Goal: Information Seeking & Learning: Learn about a topic

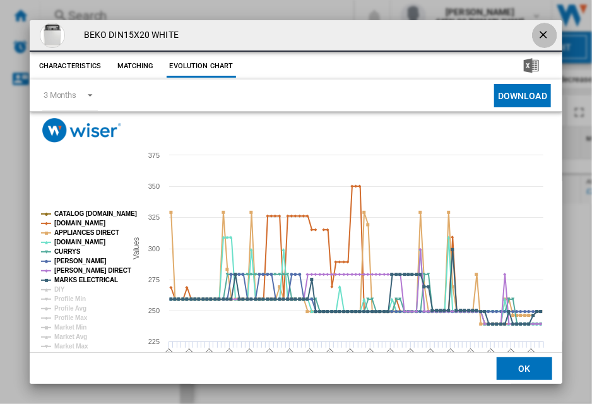
click at [537, 32] on ng-md-icon "getI18NText('BUTTONS.CLOSE_DIALOG')" at bounding box center [544, 35] width 15 height 15
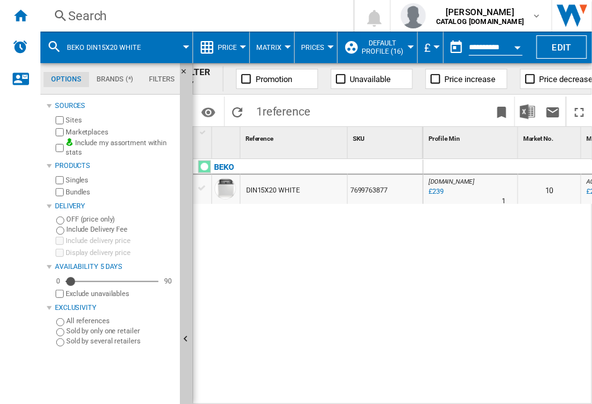
click at [77, 12] on div "Search" at bounding box center [194, 16] width 252 height 18
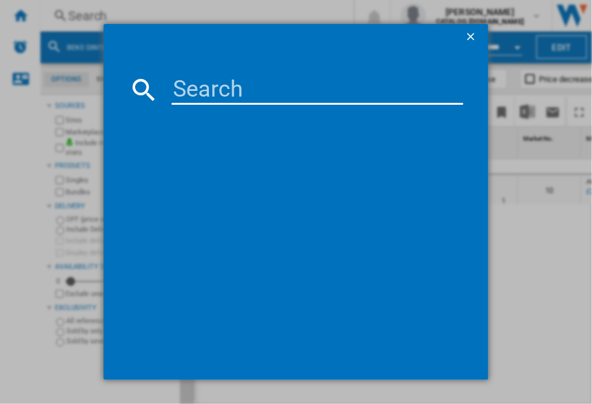
paste input "BM3T3822W_WH"
type input "BM3T3822W"
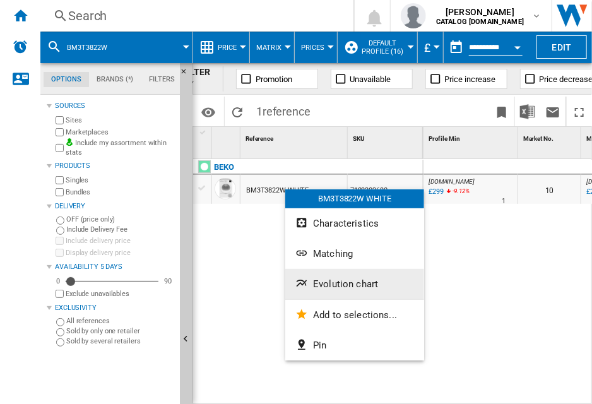
click at [324, 285] on span "Evolution chart" at bounding box center [345, 283] width 65 height 11
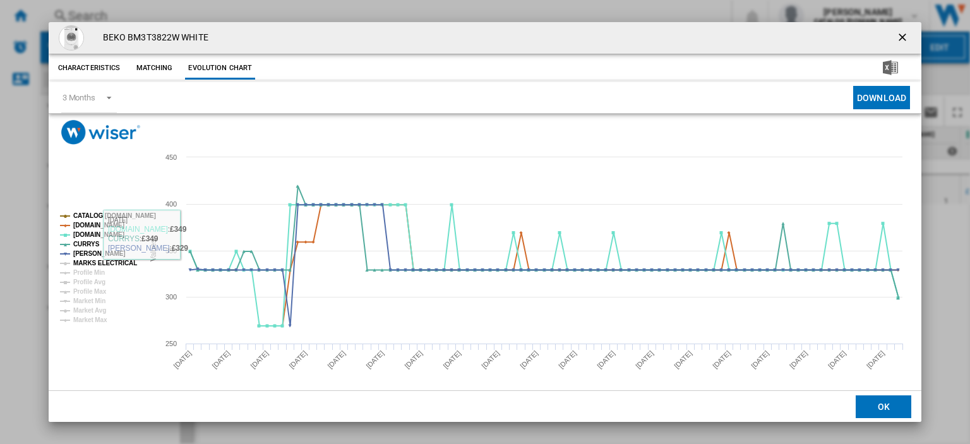
click at [96, 261] on tspan "MARKS ELECTRICAL" at bounding box center [105, 262] width 64 height 7
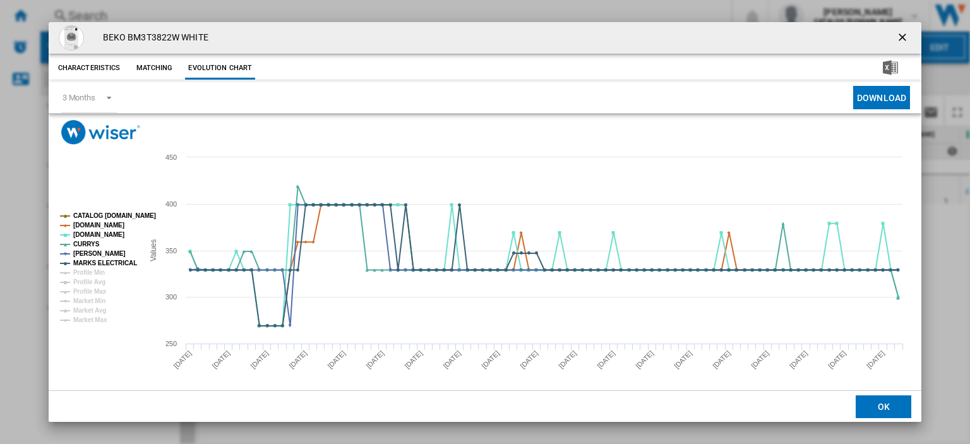
click at [591, 35] on ng-md-icon "getI18NText('BUTTONS.CLOSE_DIALOG')" at bounding box center [903, 38] width 15 height 15
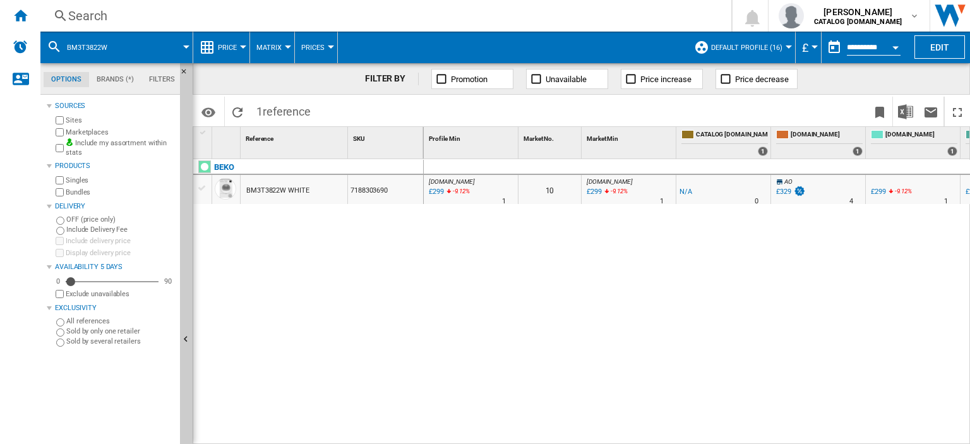
click at [89, 17] on div "Search" at bounding box center [383, 16] width 630 height 18
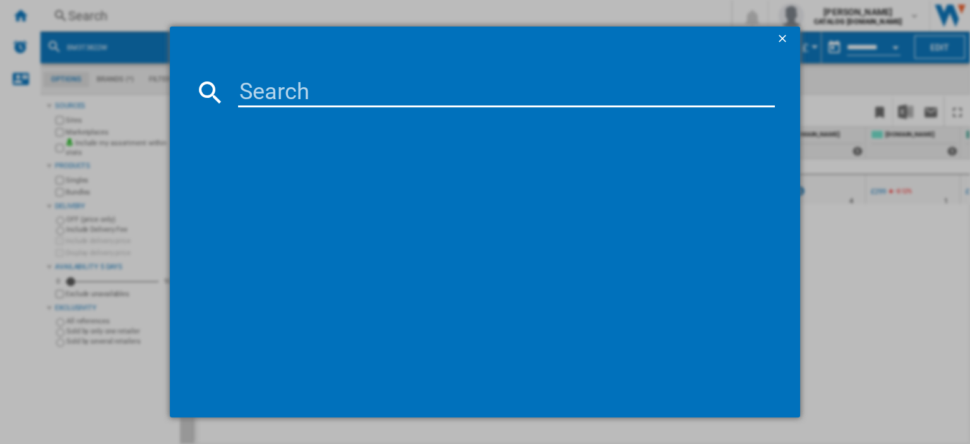
paste input "DVN04X20W_WH"
type input "DVN04X20W"
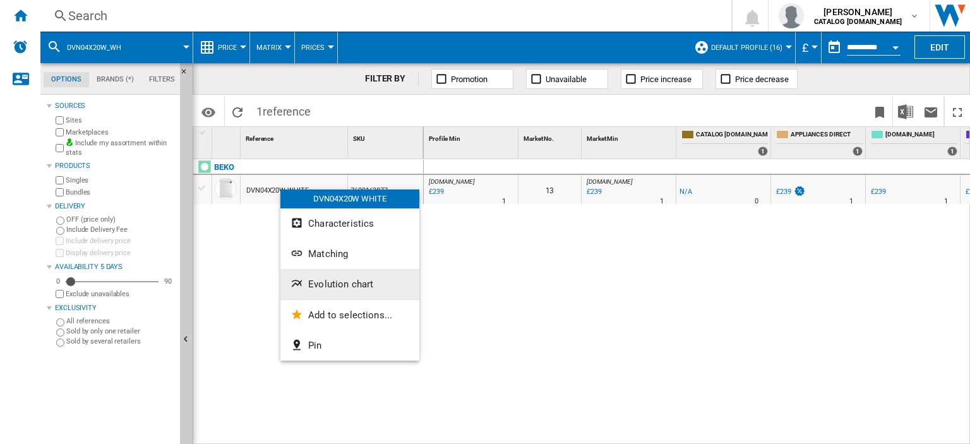
click at [362, 286] on span "Evolution chart" at bounding box center [340, 283] width 65 height 11
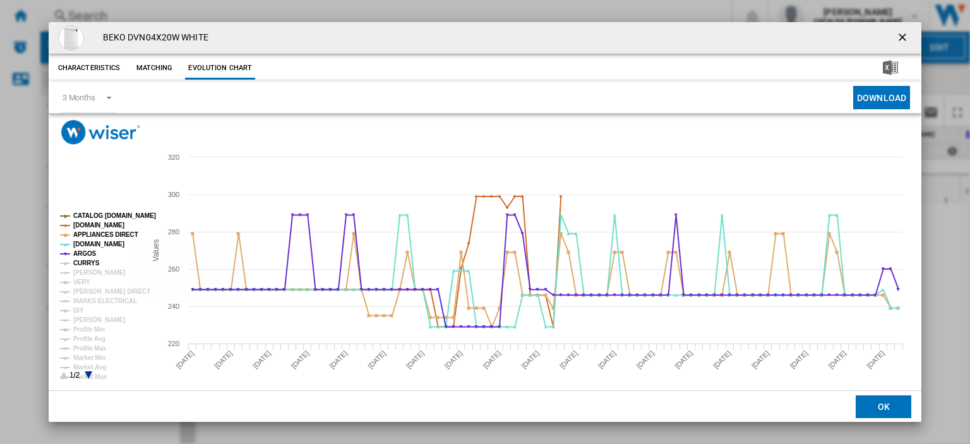
click at [81, 260] on tspan "CURRYS" at bounding box center [86, 262] width 27 height 7
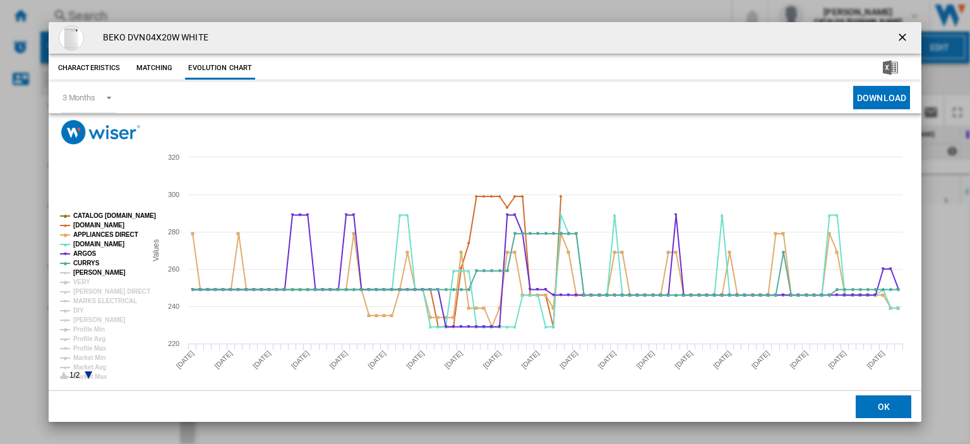
click at [86, 269] on tspan "JOHN LEWIS" at bounding box center [99, 272] width 52 height 7
click at [84, 280] on tspan "VERY" at bounding box center [81, 281] width 17 height 7
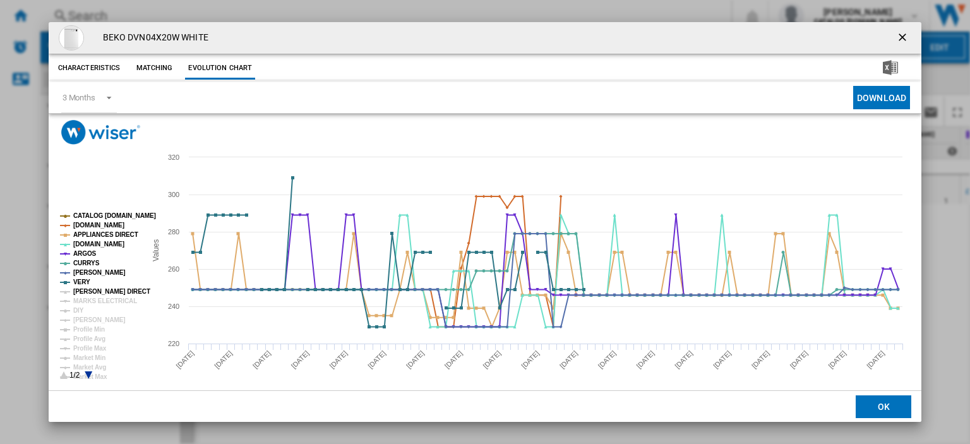
click at [88, 290] on tspan "HUGHES DIRECT" at bounding box center [111, 291] width 77 height 7
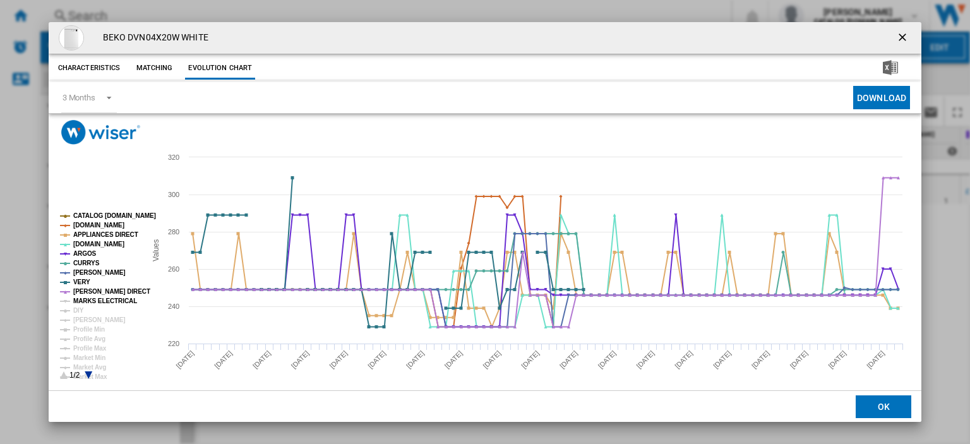
click at [91, 297] on tspan "MARKS ELECTRICAL" at bounding box center [105, 300] width 64 height 7
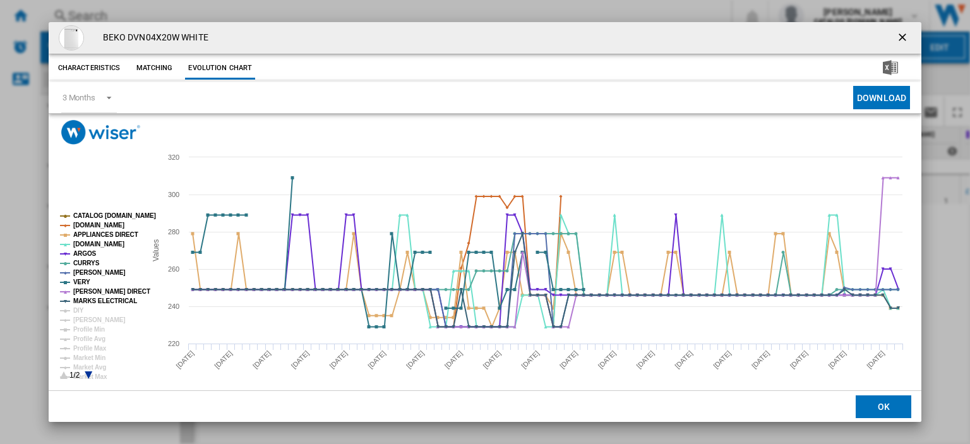
click at [591, 34] on ng-md-icon "getI18NText('BUTTONS.CLOSE_DIALOG')" at bounding box center [903, 38] width 15 height 15
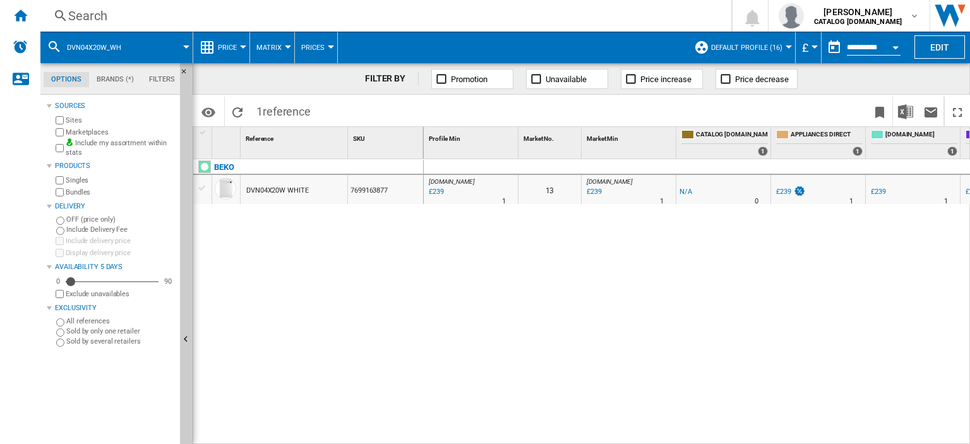
click at [93, 16] on div "Search" at bounding box center [383, 16] width 630 height 18
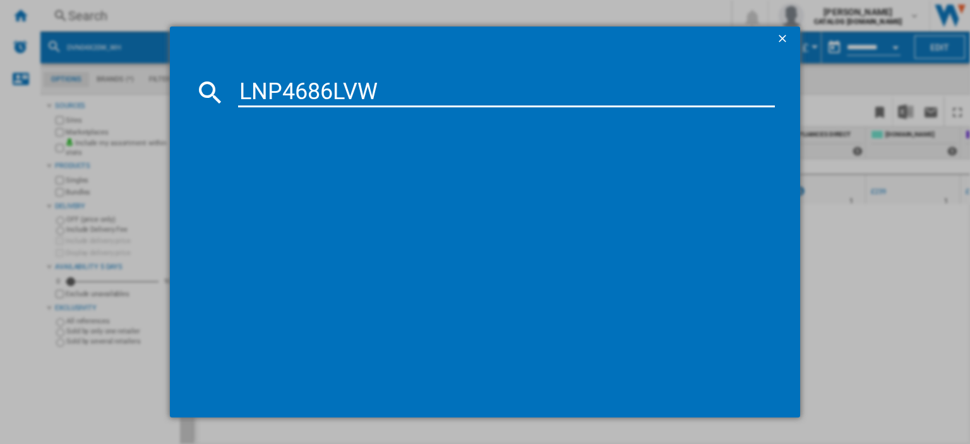
type input "LNP4686LVW"
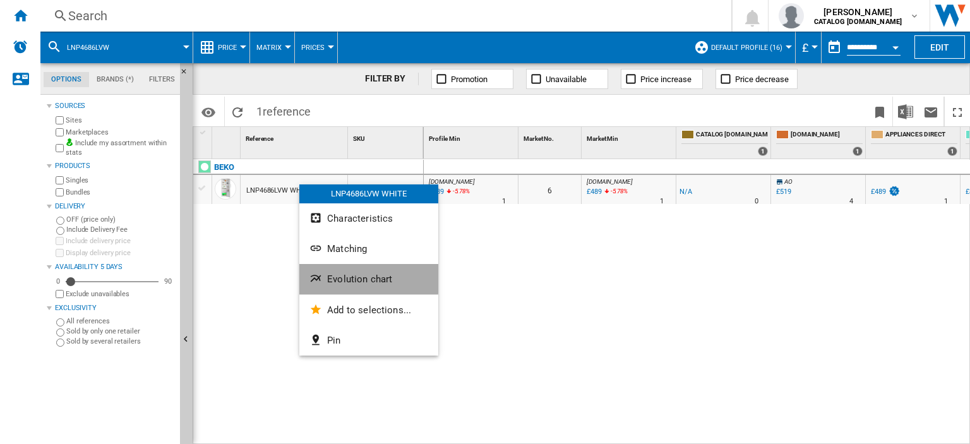
click at [346, 278] on span "Evolution chart" at bounding box center [359, 278] width 65 height 11
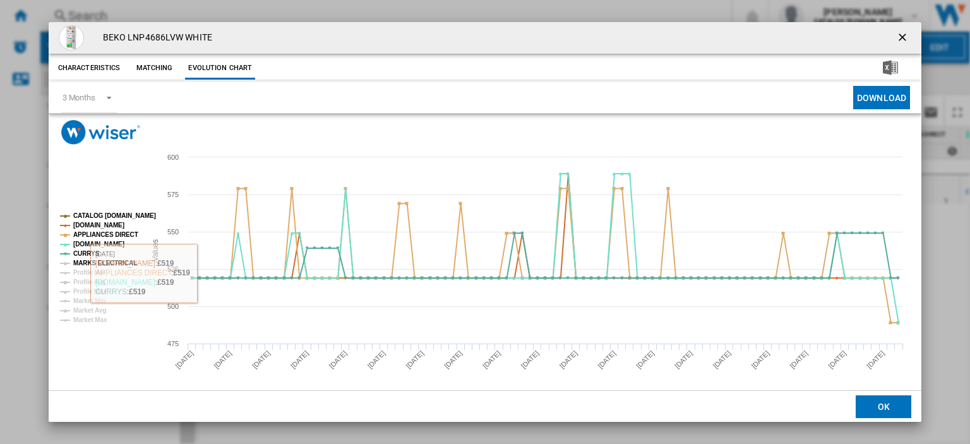
click at [120, 261] on tspan "MARKS ELECTRICAL" at bounding box center [105, 262] width 64 height 7
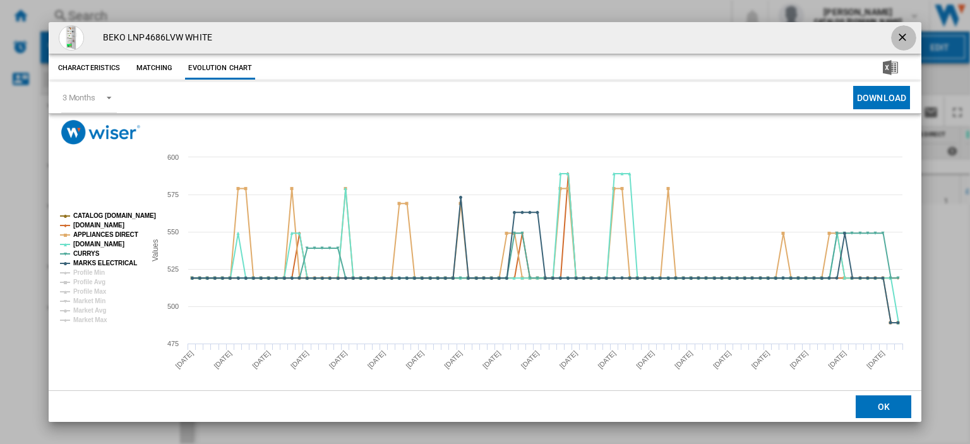
click at [591, 37] on ng-md-icon "getI18NText('BUTTONS.CLOSE_DIALOG')" at bounding box center [903, 38] width 15 height 15
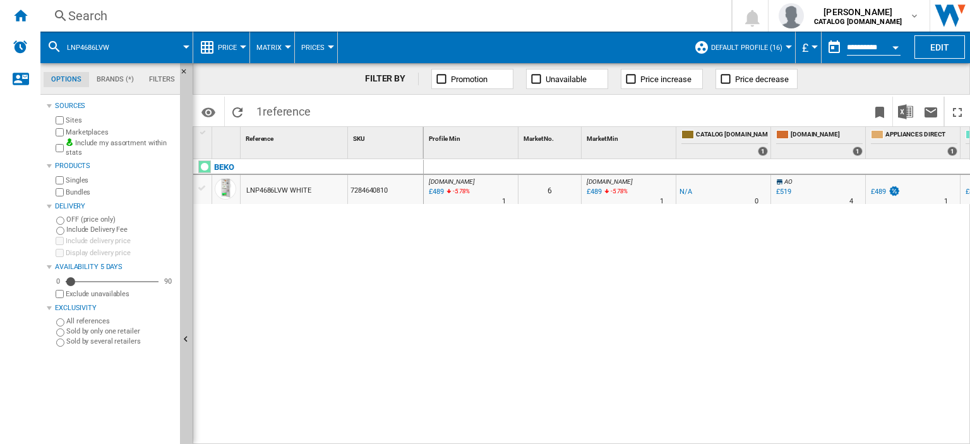
click at [82, 17] on div "Search" at bounding box center [383, 16] width 630 height 18
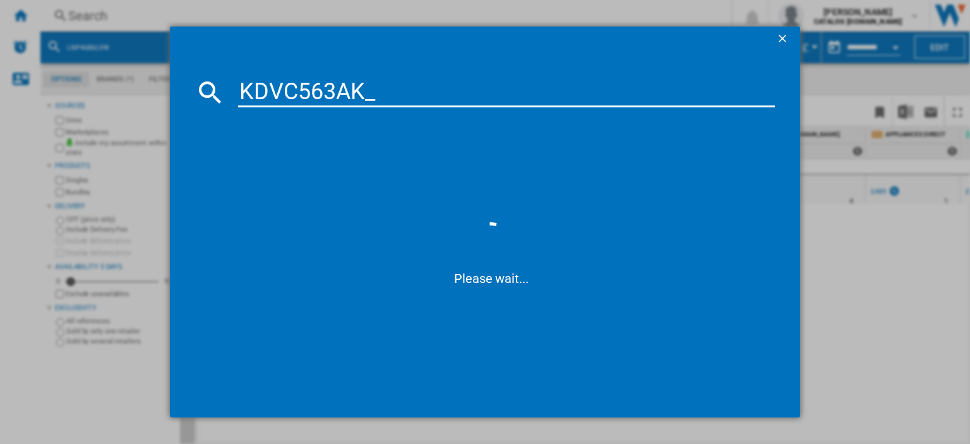
type input "KDVC563AK"
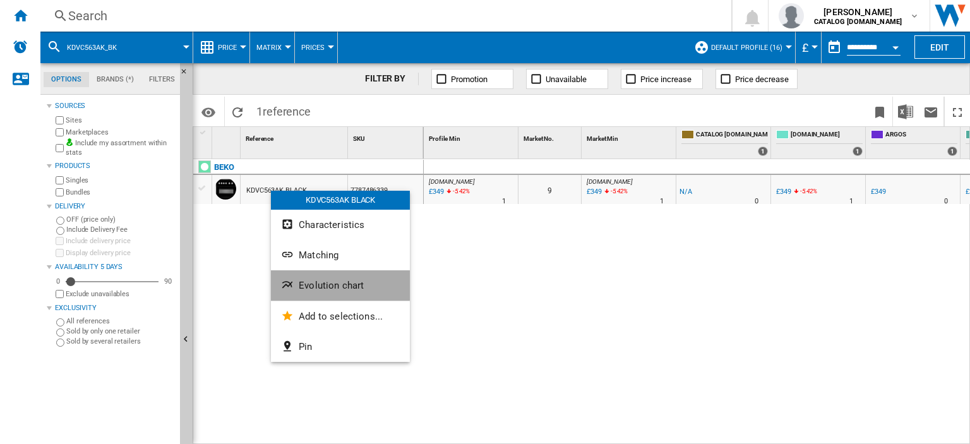
click at [312, 281] on span "Evolution chart" at bounding box center [331, 285] width 65 height 11
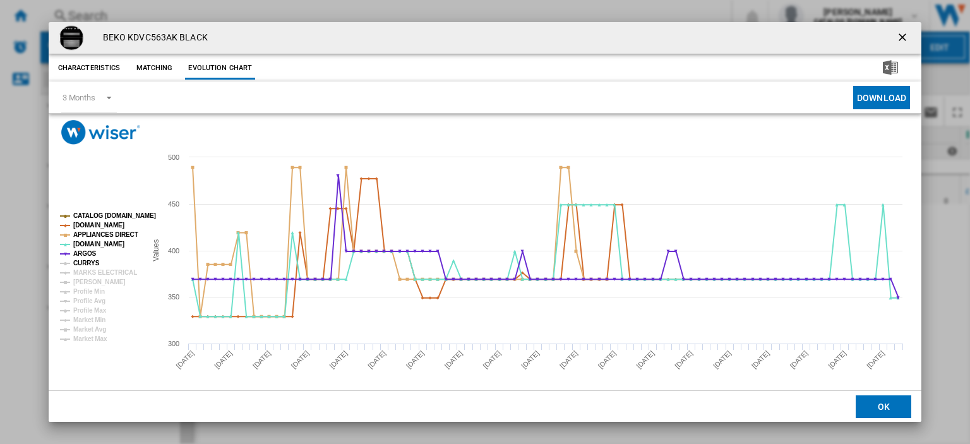
click at [83, 261] on tspan "CURRYS" at bounding box center [86, 262] width 27 height 7
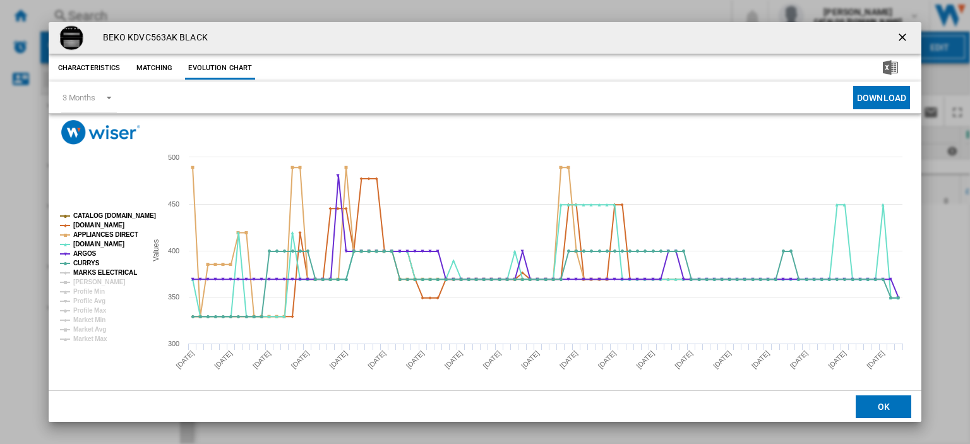
click at [89, 270] on tspan "MARKS ELECTRICAL" at bounding box center [105, 272] width 64 height 7
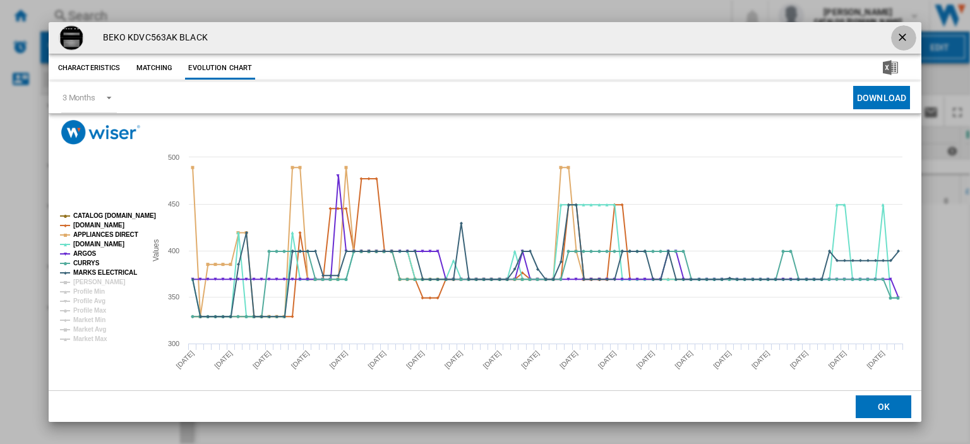
click at [591, 37] on ng-md-icon "getI18NText('BUTTONS.CLOSE_DIALOG')" at bounding box center [903, 38] width 15 height 15
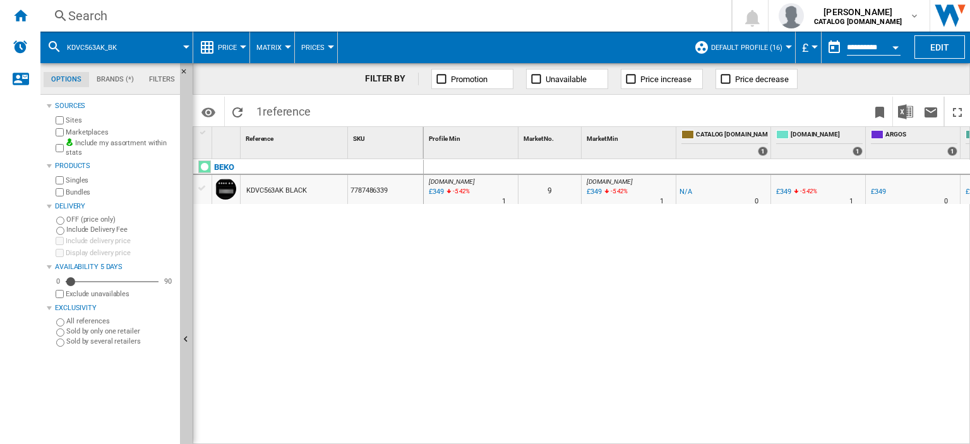
click at [88, 17] on div "Search" at bounding box center [383, 16] width 630 height 18
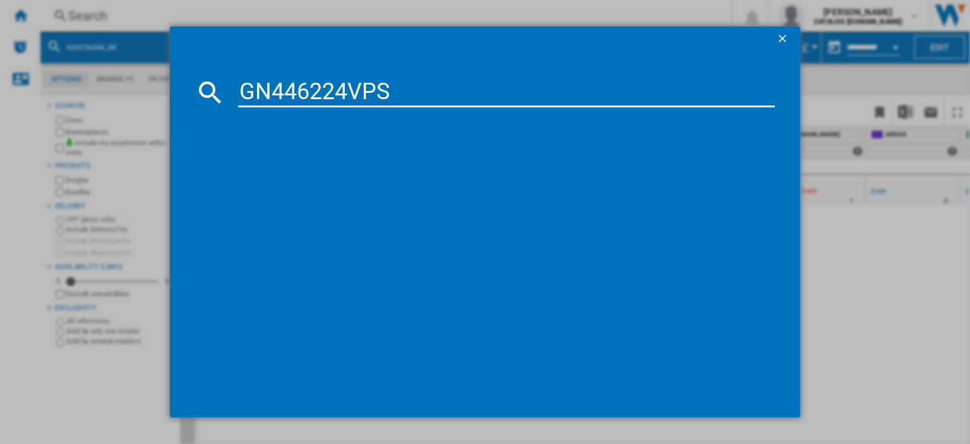
type input "GN446224VPS"
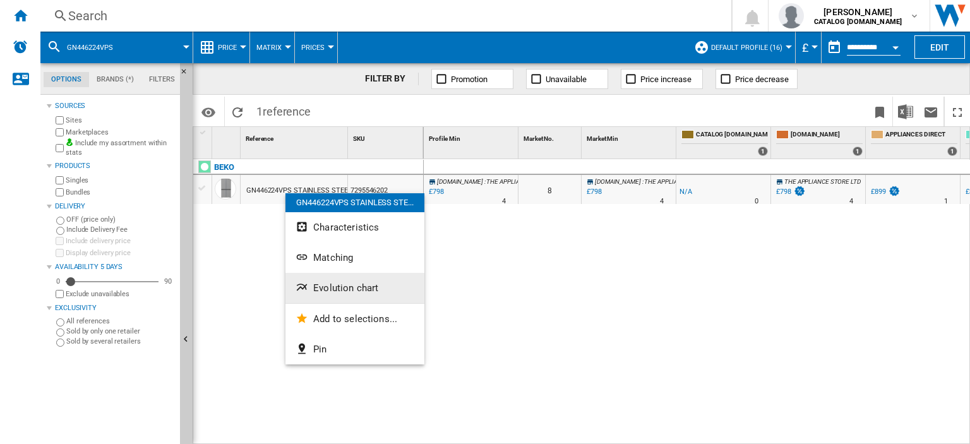
click at [331, 287] on span "Evolution chart" at bounding box center [345, 287] width 65 height 11
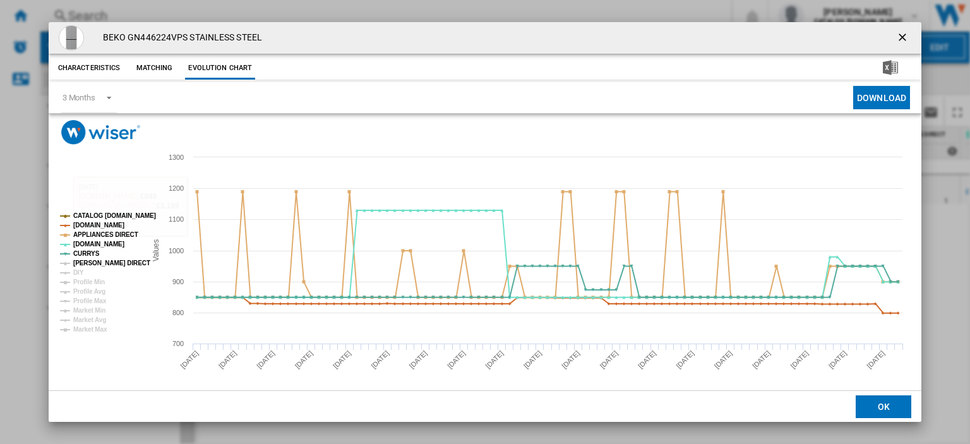
click at [111, 262] on tspan "HUGHES DIRECT" at bounding box center [111, 262] width 77 height 7
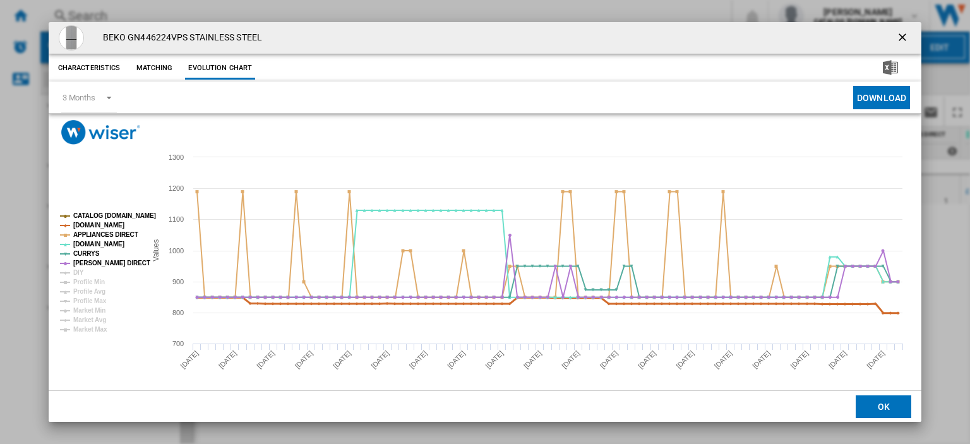
click at [97, 222] on tspan "AMAZON.CO.UK" at bounding box center [98, 225] width 51 height 7
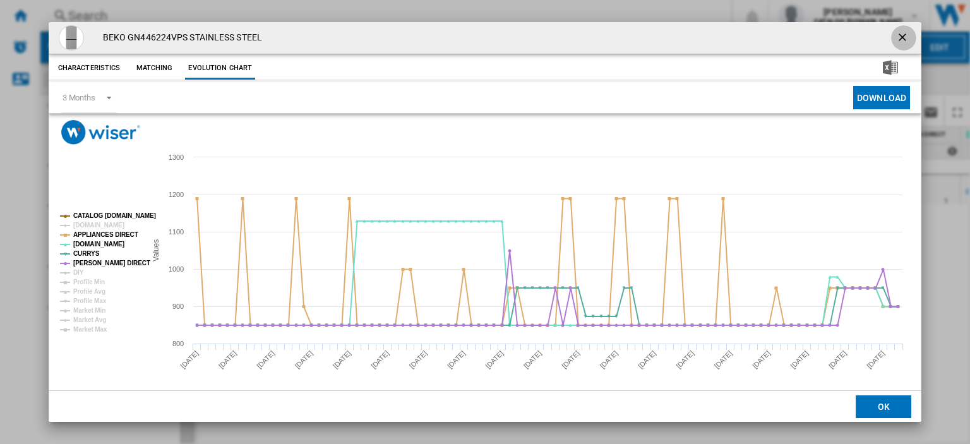
click at [591, 36] on ng-md-icon "getI18NText('BUTTONS.CLOSE_DIALOG')" at bounding box center [903, 38] width 15 height 15
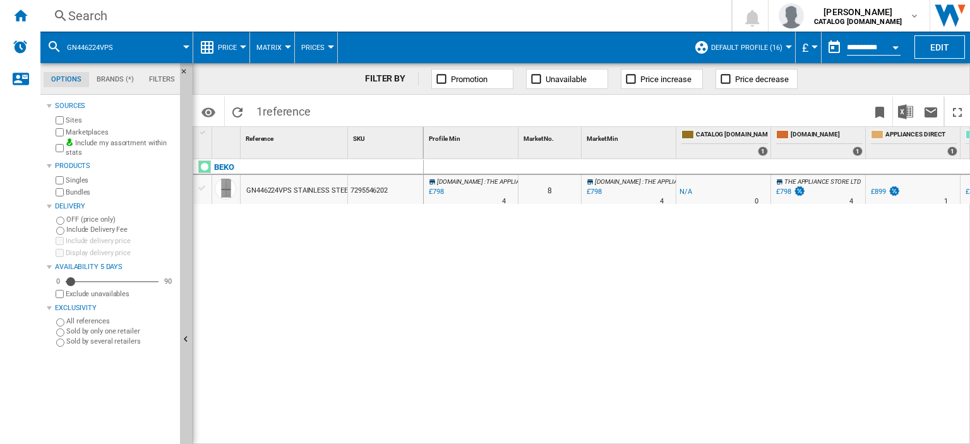
click at [80, 17] on div "Search" at bounding box center [383, 16] width 630 height 18
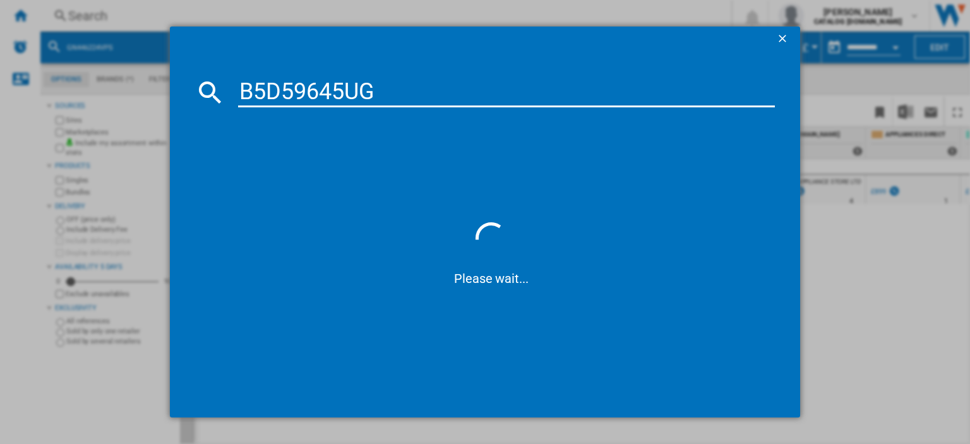
type input "B5D59645UG"
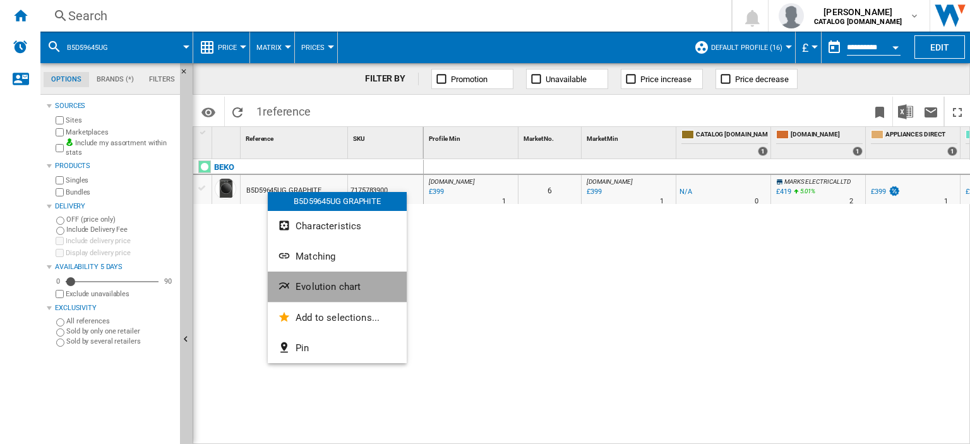
click at [324, 288] on span "Evolution chart" at bounding box center [327, 286] width 65 height 11
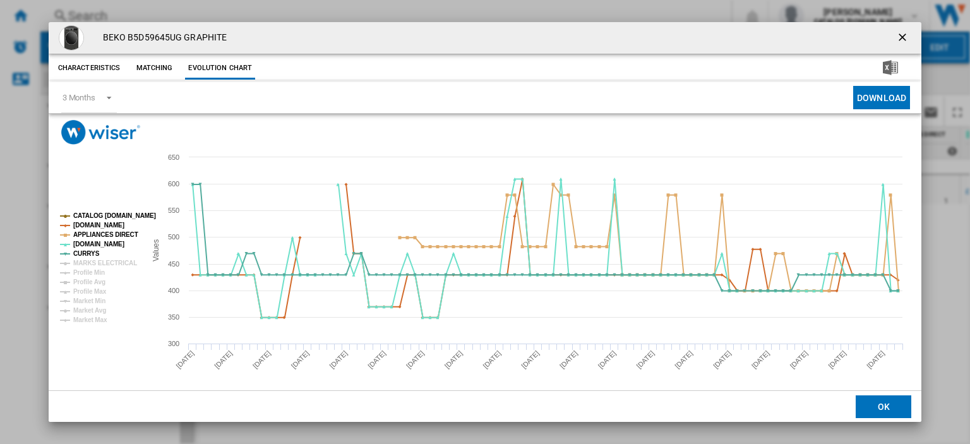
click at [591, 35] on ng-md-icon "getI18NText('BUTTONS.CLOSE_DIALOG')" at bounding box center [903, 38] width 15 height 15
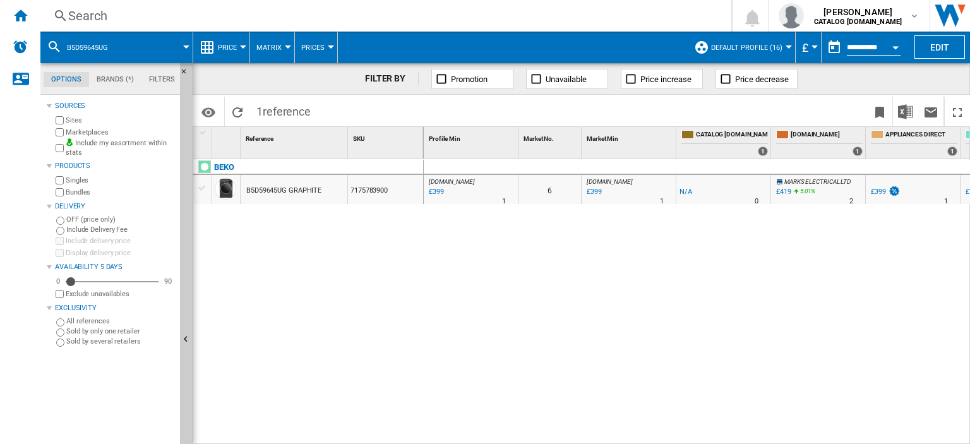
drag, startPoint x: 100, startPoint y: 15, endPoint x: 76, endPoint y: 18, distance: 24.1
click at [76, 18] on div "Search" at bounding box center [383, 16] width 630 height 18
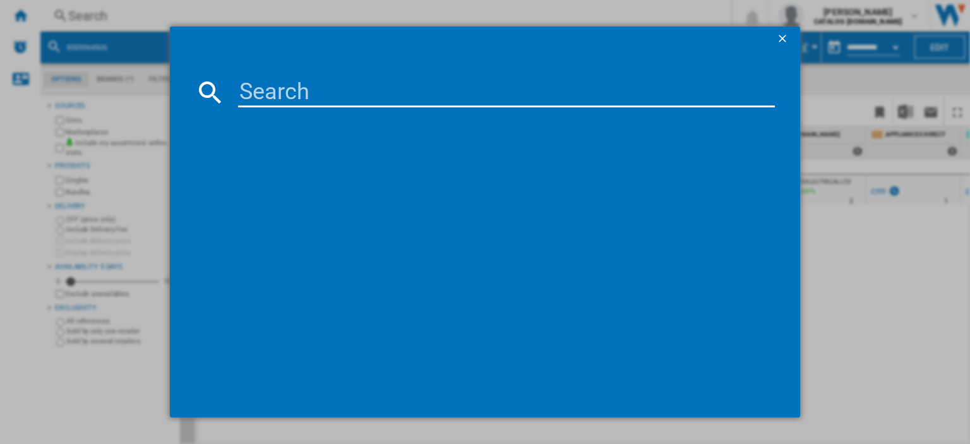
paste input "BM3T31233W_WH"
type input "BM3T31233W"
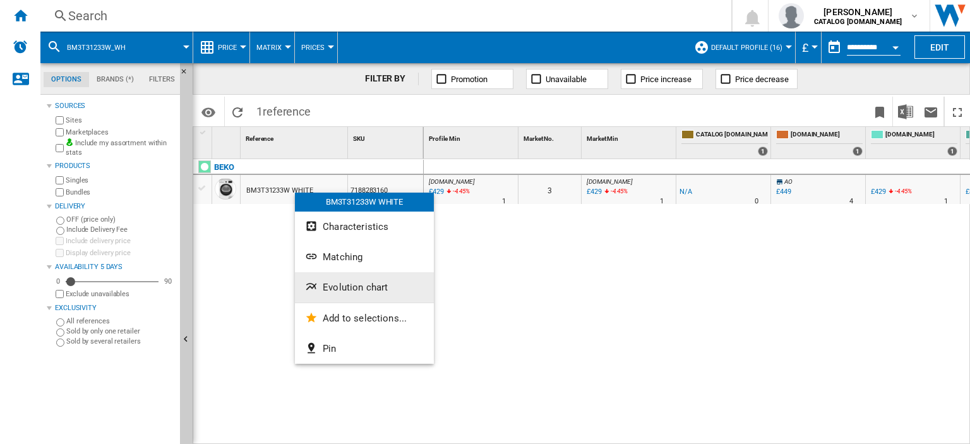
click at [353, 289] on span "Evolution chart" at bounding box center [355, 287] width 65 height 11
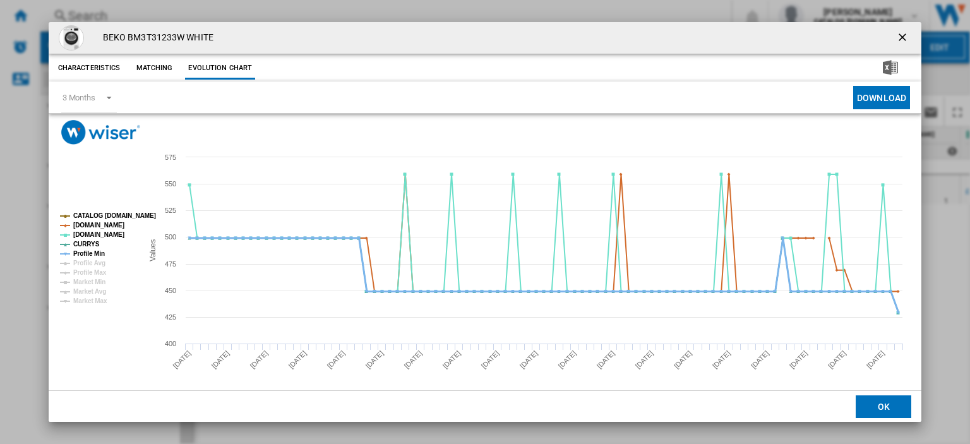
click at [84, 253] on tspan "Profile Min" at bounding box center [89, 253] width 32 height 7
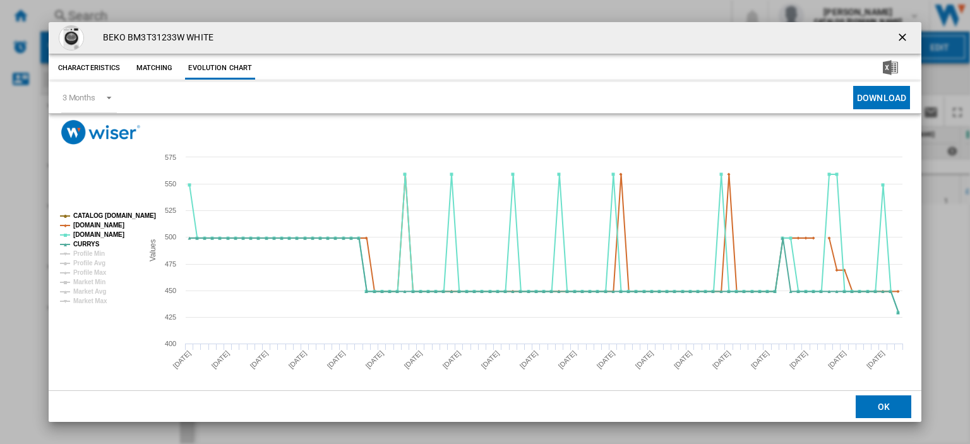
click at [591, 34] on ng-md-icon "getI18NText('BUTTONS.CLOSE_DIALOG')" at bounding box center [903, 38] width 15 height 15
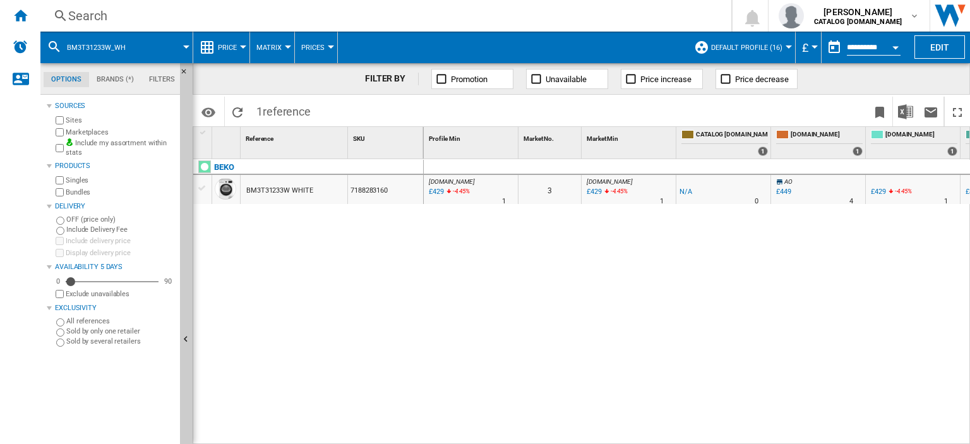
click at [93, 14] on div "Search" at bounding box center [383, 16] width 630 height 18
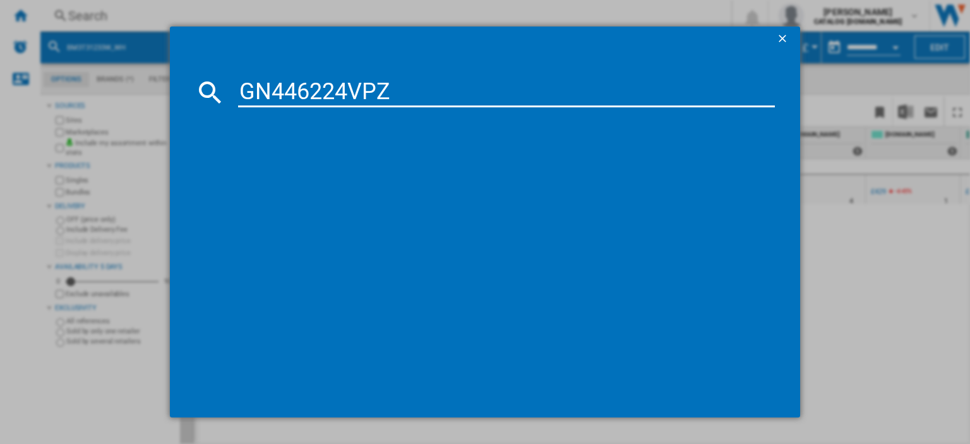
type input "GN446224VPZ"
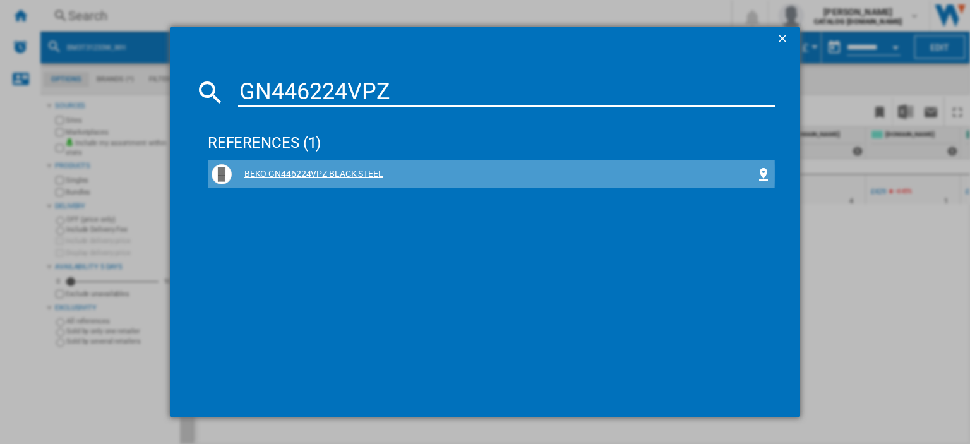
click at [295, 173] on div "BEKO GN446224VPZ BLACK STEEL" at bounding box center [494, 174] width 524 height 13
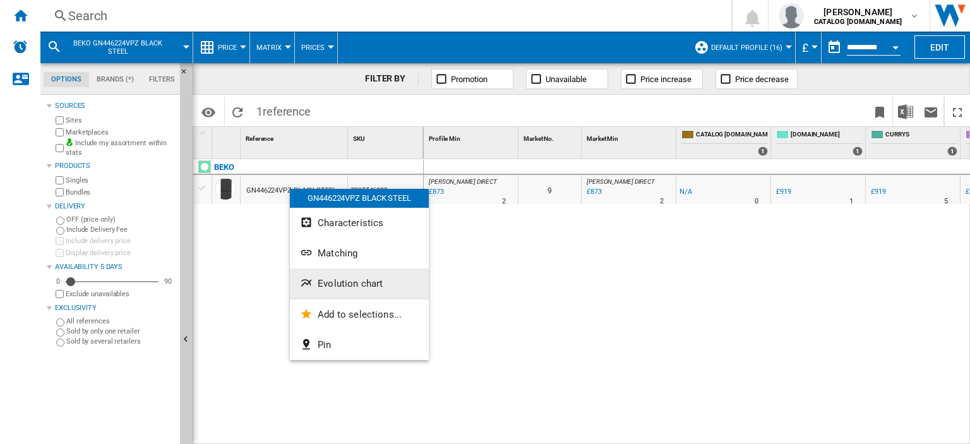
click at [329, 287] on span "Evolution chart" at bounding box center [349, 283] width 65 height 11
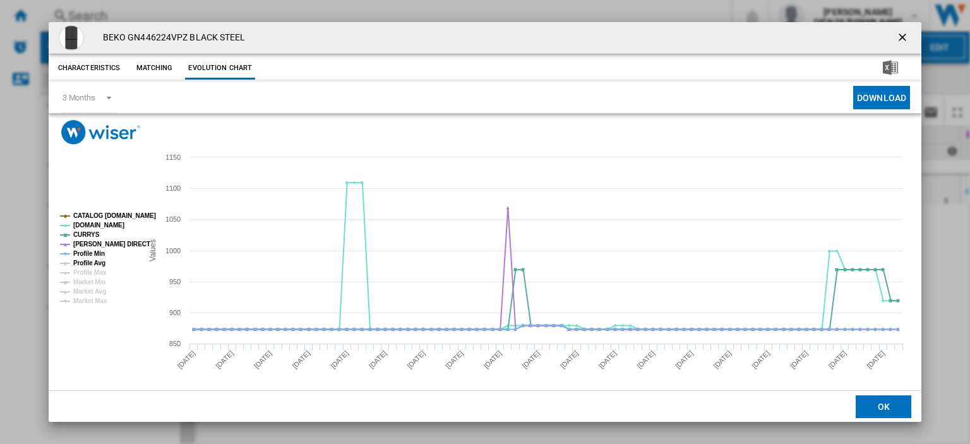
click at [95, 259] on tspan "Profile Avg" at bounding box center [89, 262] width 32 height 7
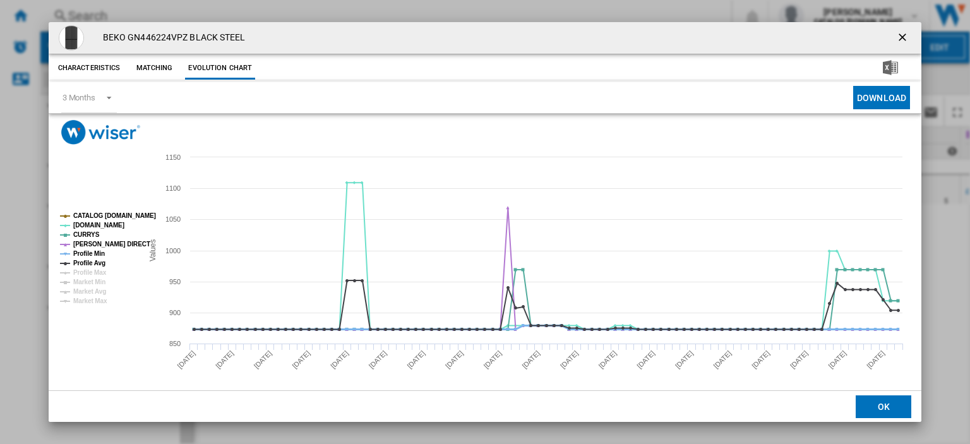
click at [96, 257] on tspan "Profile Min" at bounding box center [89, 253] width 32 height 7
click at [98, 260] on tspan "Profile Avg" at bounding box center [89, 262] width 32 height 7
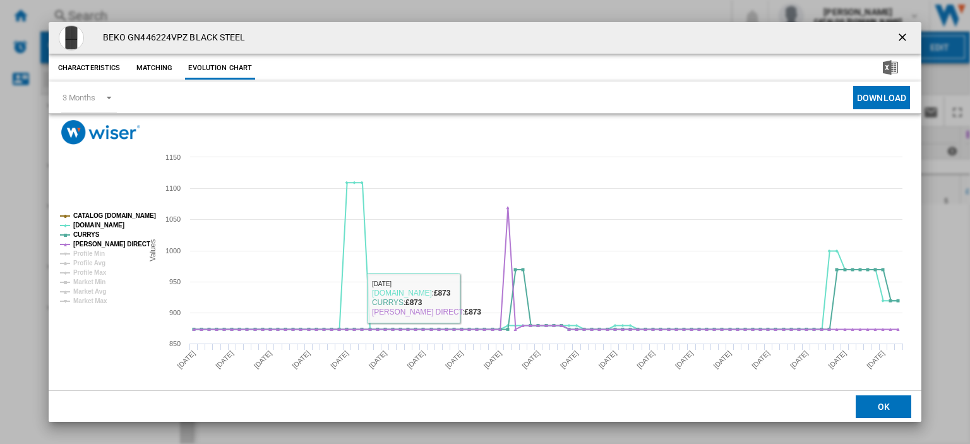
drag, startPoint x: 886, startPoint y: 36, endPoint x: 872, endPoint y: 45, distance: 17.0
click at [591, 37] on button "Product popup" at bounding box center [903, 37] width 25 height 25
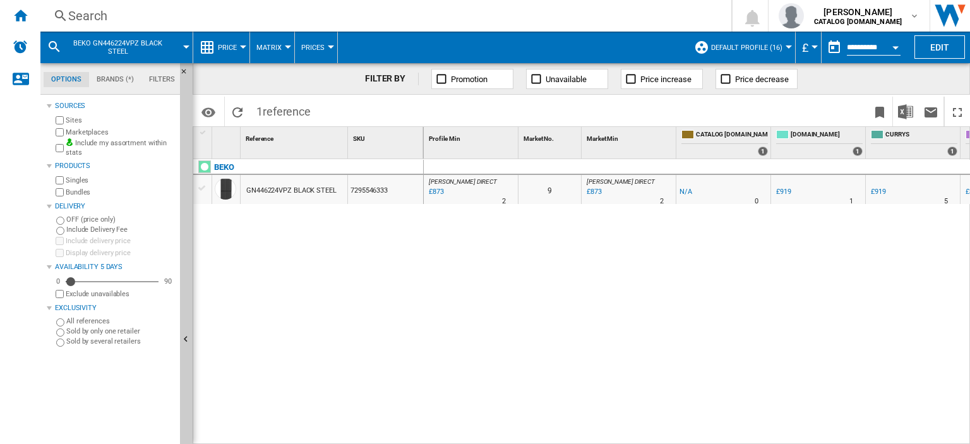
click at [90, 17] on div "Search" at bounding box center [383, 16] width 630 height 18
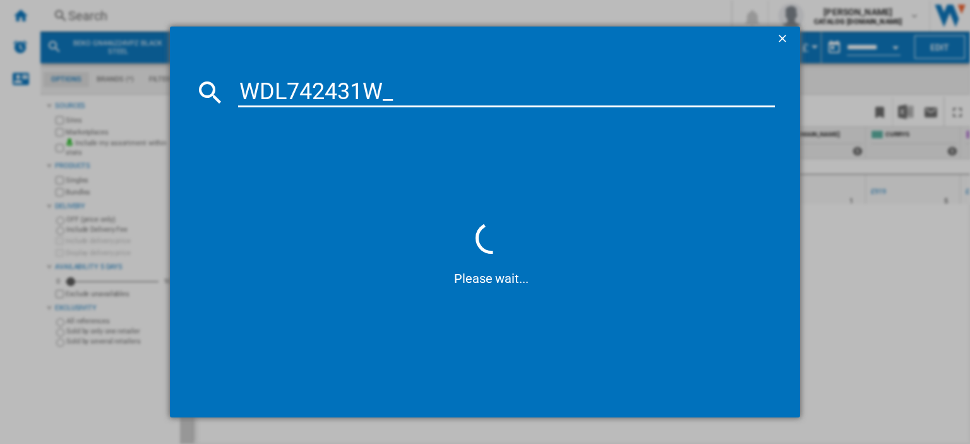
type input "WDL742431W"
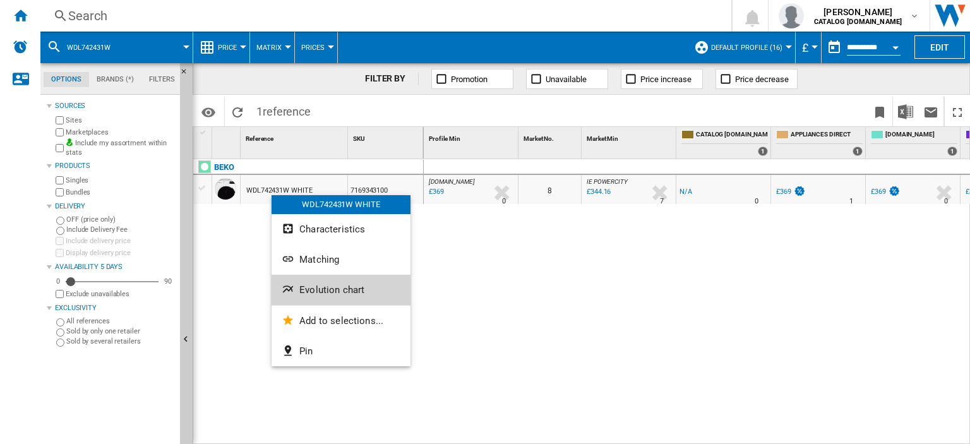
click at [317, 294] on span "Evolution chart" at bounding box center [331, 289] width 65 height 11
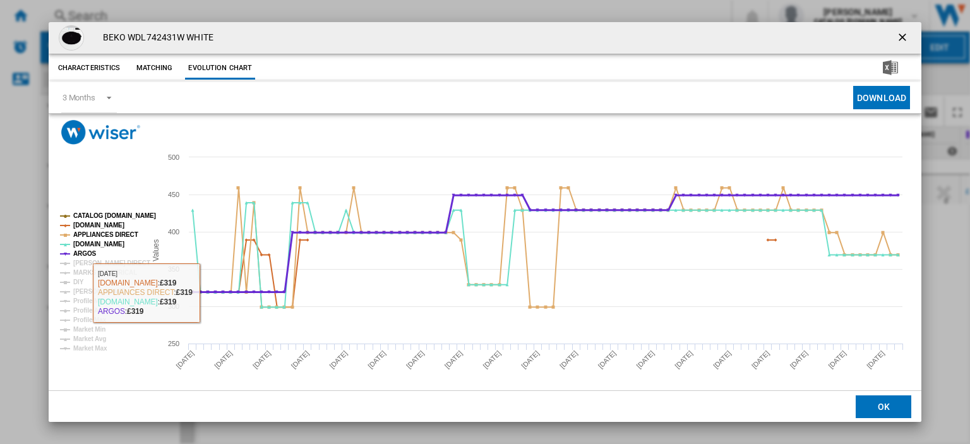
click at [92, 262] on tspan "HUGHES DIRECT" at bounding box center [111, 262] width 77 height 7
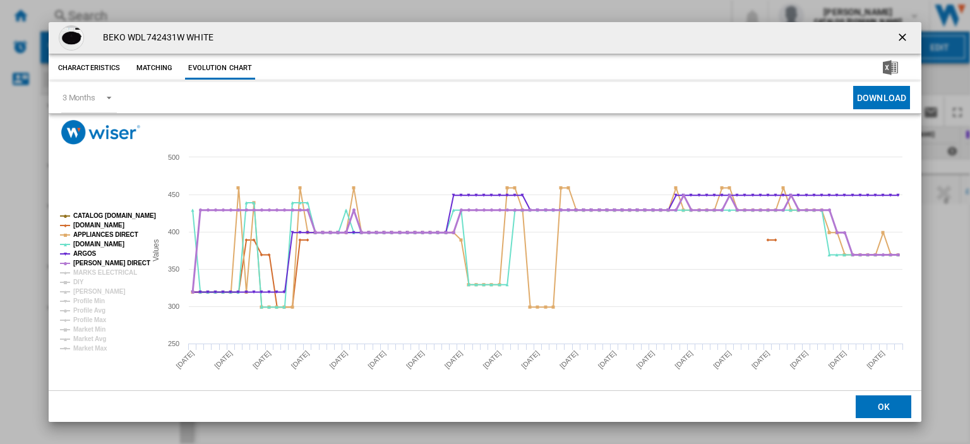
click at [89, 270] on tspan "MARKS ELECTRICAL" at bounding box center [105, 272] width 64 height 7
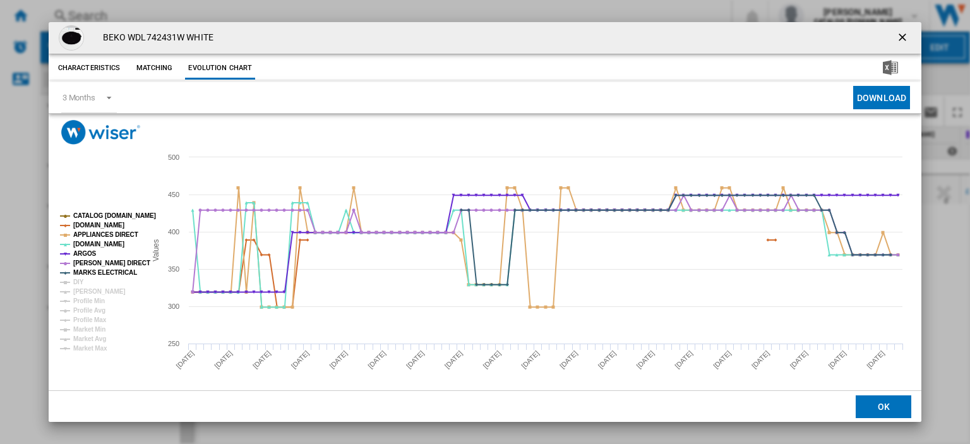
click at [591, 35] on ng-md-icon "getI18NText('BUTTONS.CLOSE_DIALOG')" at bounding box center [903, 38] width 15 height 15
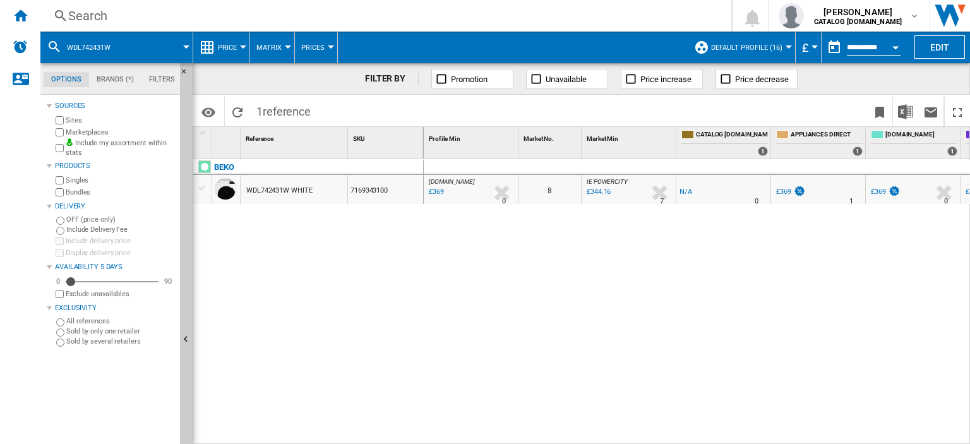
click at [93, 17] on div "Search" at bounding box center [383, 16] width 630 height 18
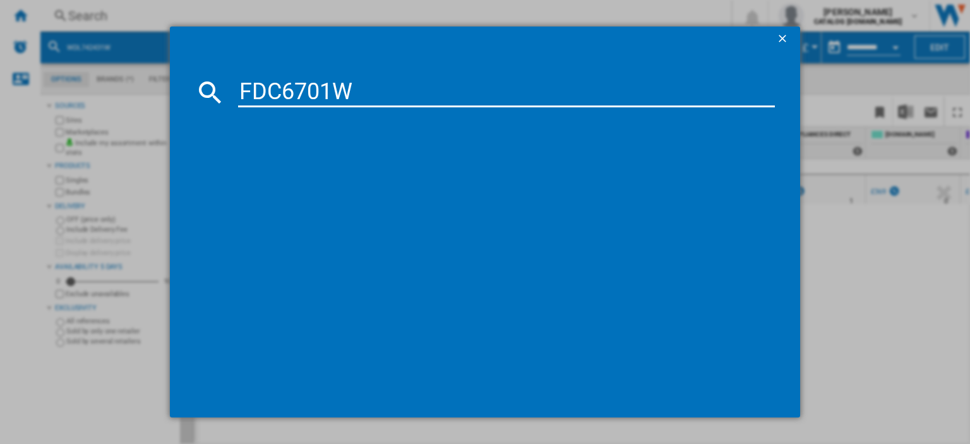
type input "FDC6701W"
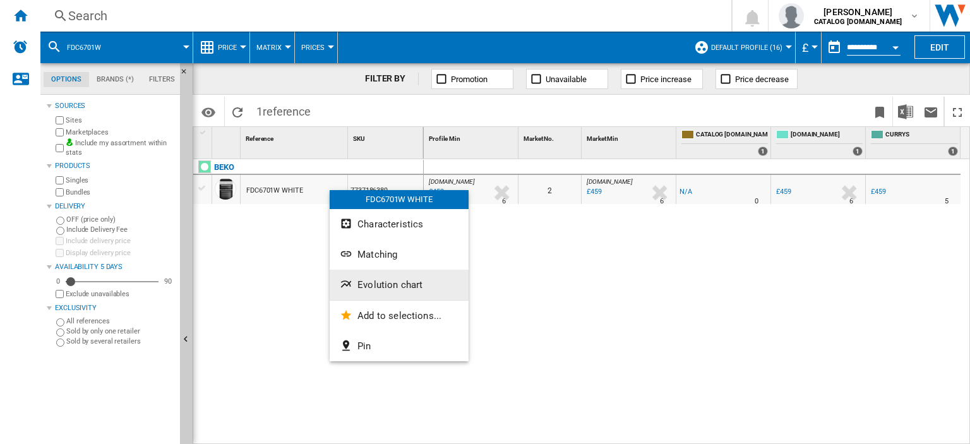
click at [389, 283] on span "Evolution chart" at bounding box center [389, 284] width 65 height 11
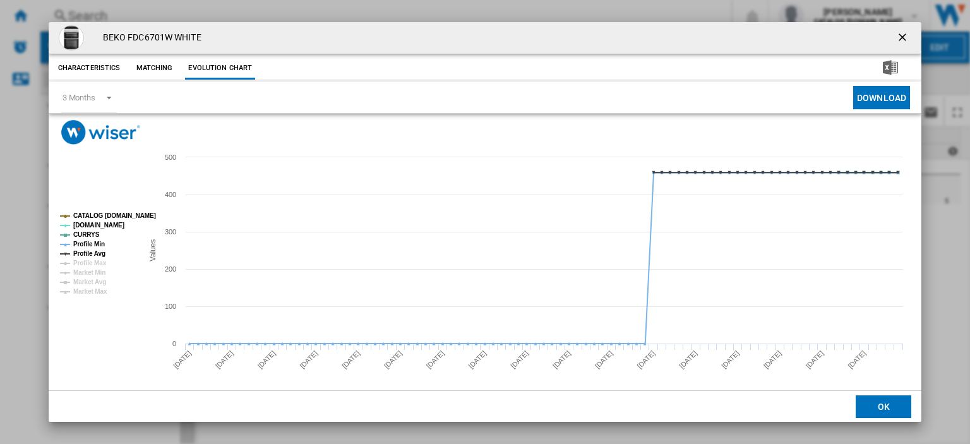
drag, startPoint x: 896, startPoint y: 39, endPoint x: 763, endPoint y: 7, distance: 137.0
click at [591, 40] on ng-md-icon "getI18NText('BUTTONS.CLOSE_DIALOG')" at bounding box center [903, 38] width 15 height 15
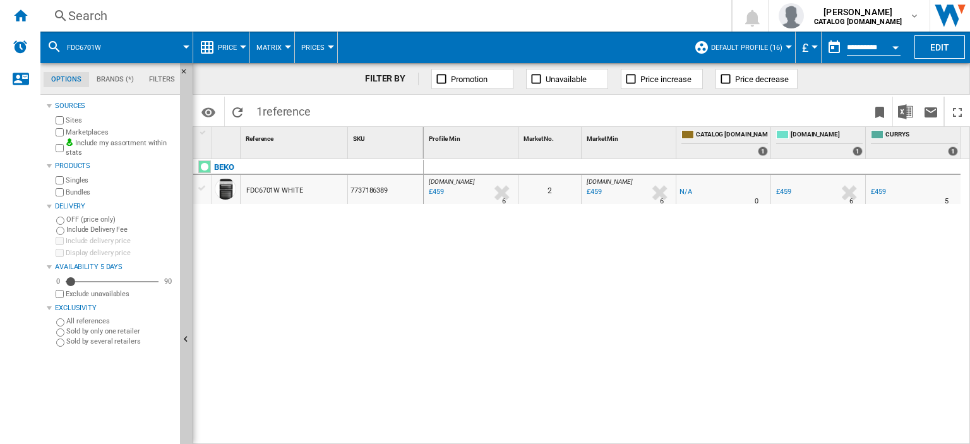
click at [81, 17] on div "Search" at bounding box center [383, 16] width 630 height 18
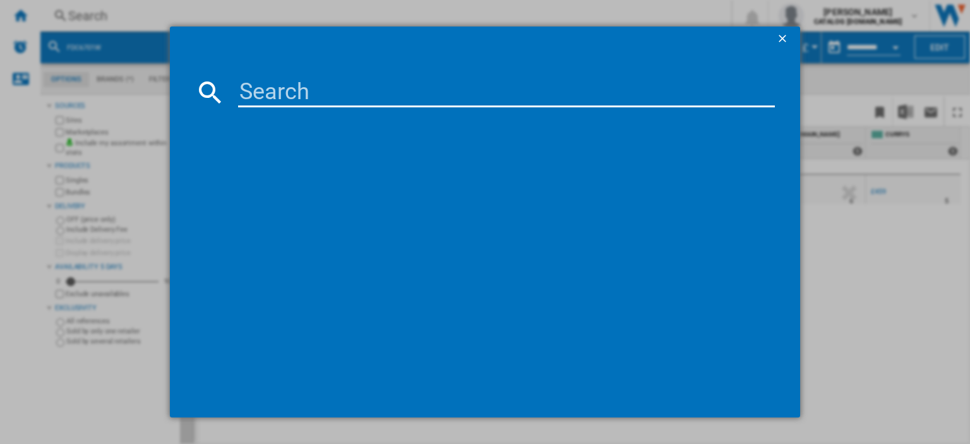
paste input "DVS04020B"
type input "DVS04020B"
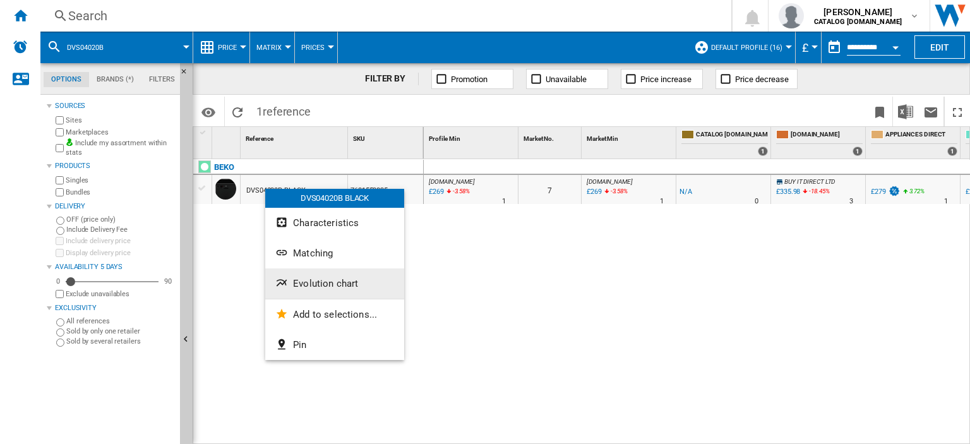
click at [317, 287] on span "Evolution chart" at bounding box center [325, 283] width 65 height 11
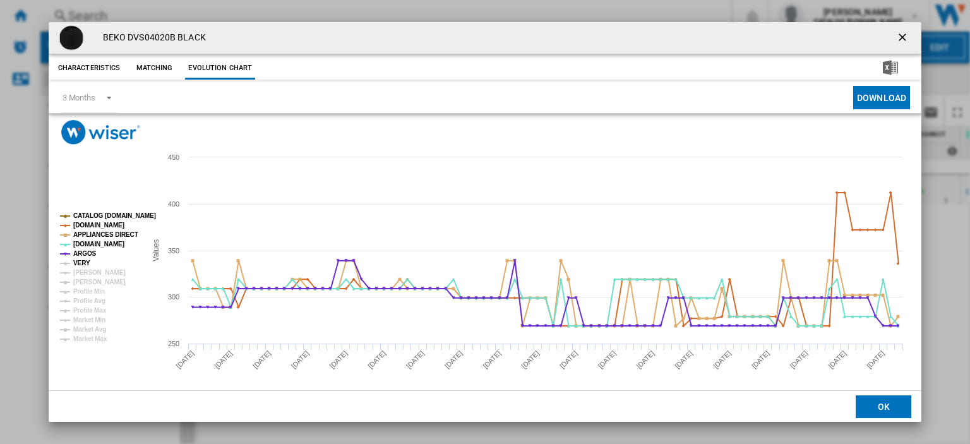
click at [75, 263] on tspan "VERY" at bounding box center [81, 262] width 17 height 7
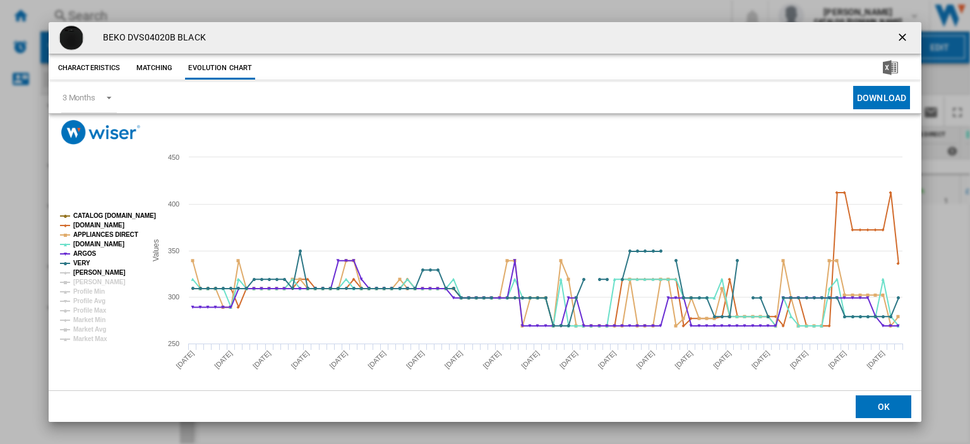
click at [82, 274] on tspan "JD WILLIAMS" at bounding box center [99, 272] width 52 height 7
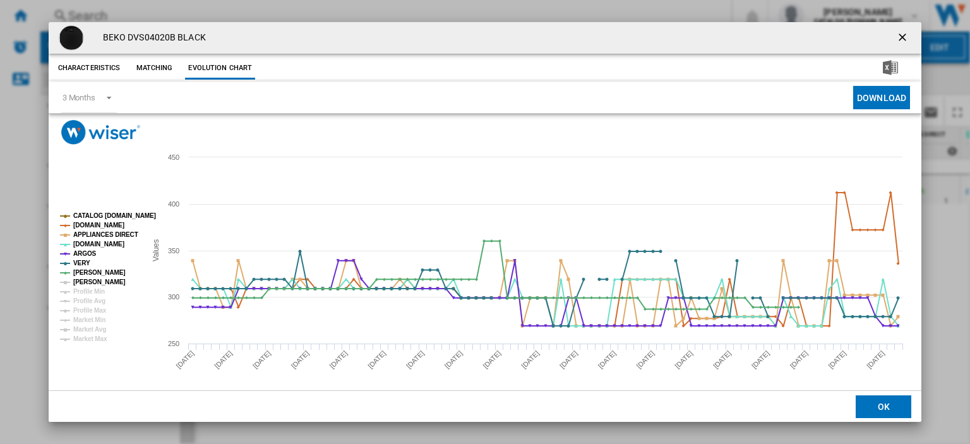
click at [86, 282] on tspan "ROBERT DYAS" at bounding box center [99, 281] width 52 height 7
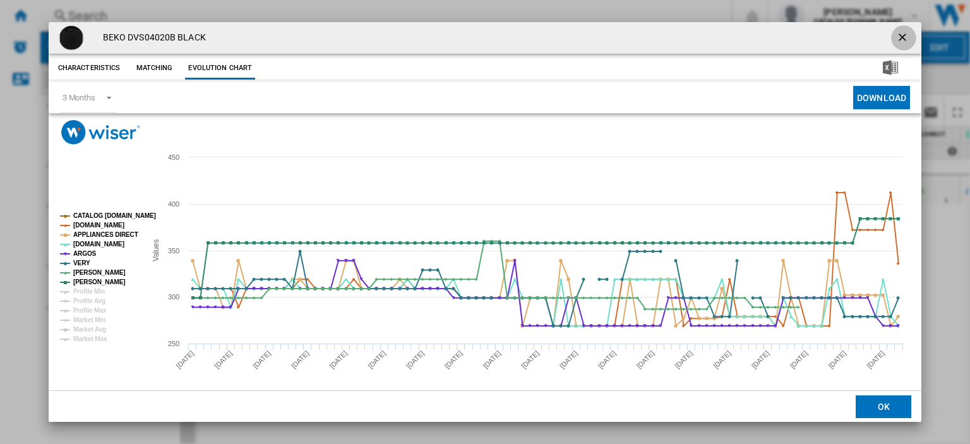
click at [591, 31] on ng-md-icon "getI18NText('BUTTONS.CLOSE_DIALOG')" at bounding box center [903, 38] width 15 height 15
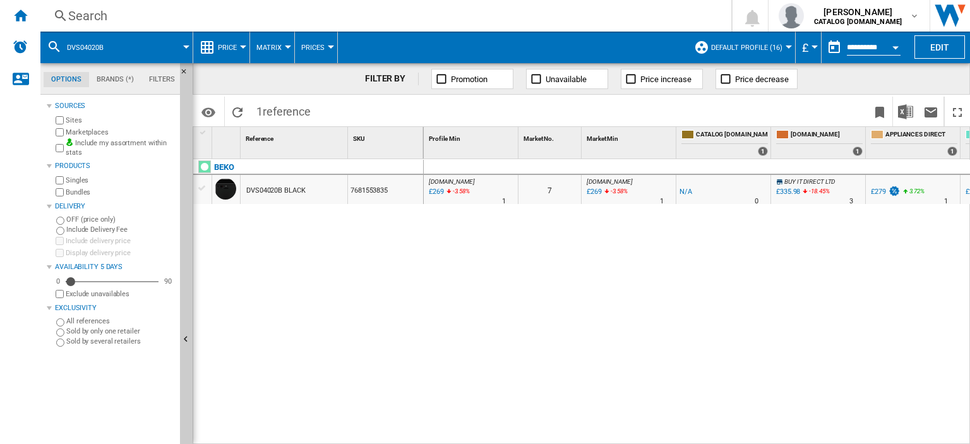
click at [114, 16] on div "Search" at bounding box center [383, 16] width 630 height 18
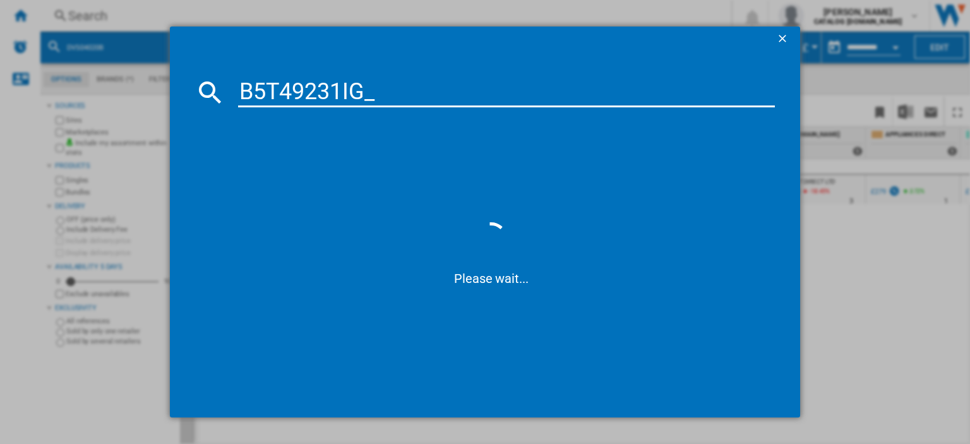
type input "B5T49231IG"
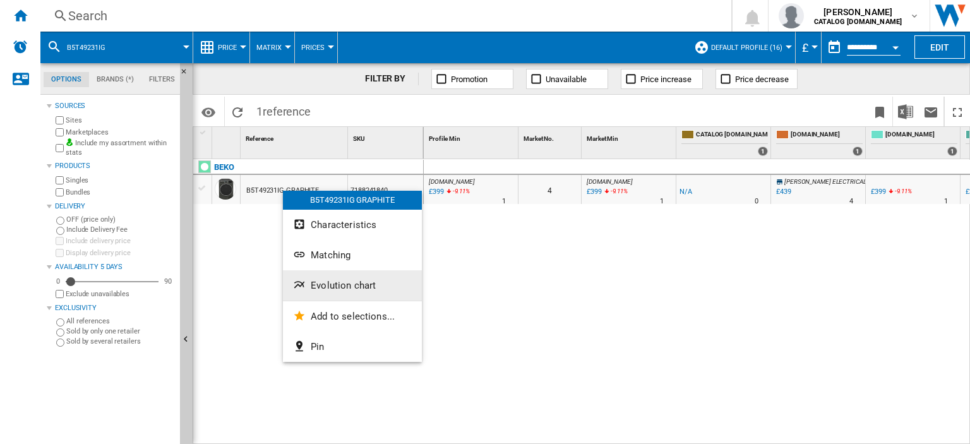
click at [351, 287] on span "Evolution chart" at bounding box center [343, 285] width 65 height 11
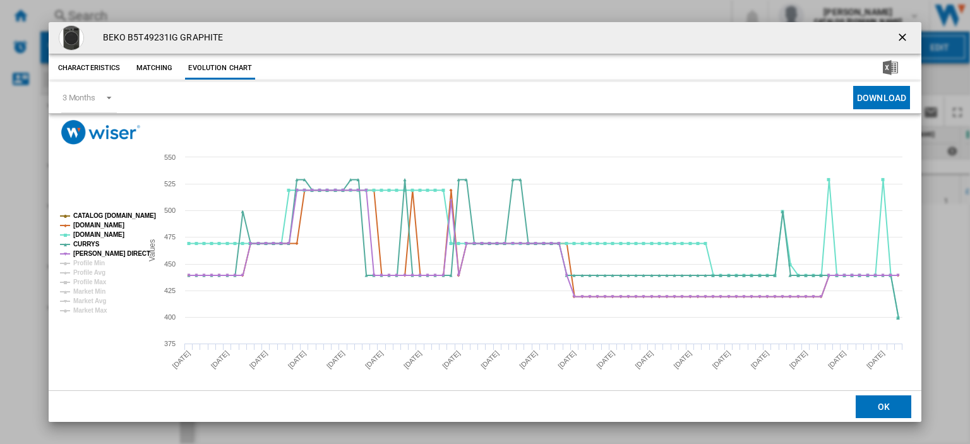
click at [591, 31] on ng-md-icon "getI18NText('BUTTONS.CLOSE_DIALOG')" at bounding box center [903, 38] width 15 height 15
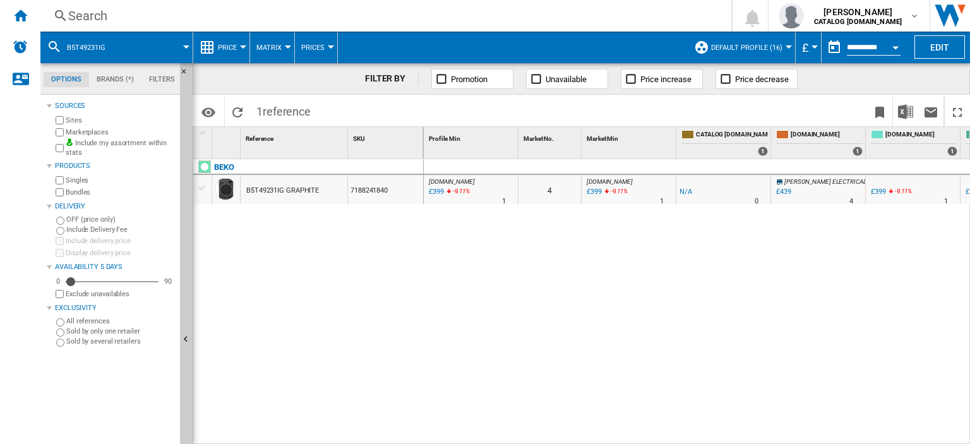
click at [90, 16] on div "Search" at bounding box center [383, 16] width 630 height 18
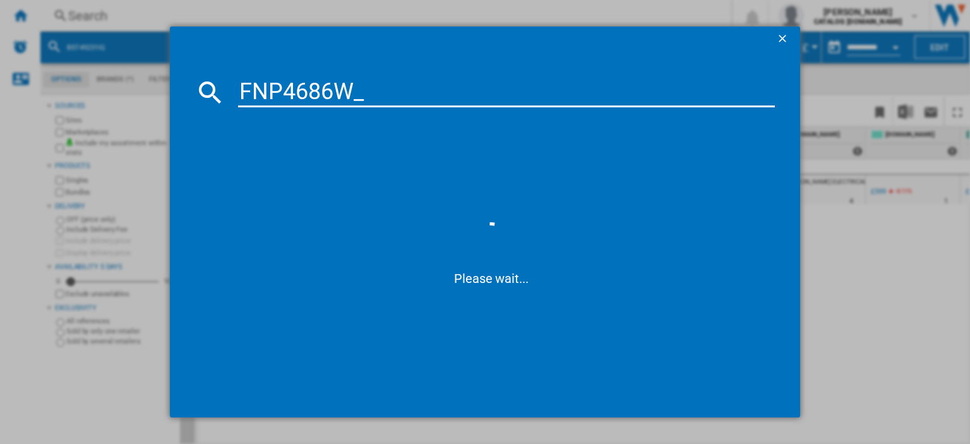
type input "FNP4686W"
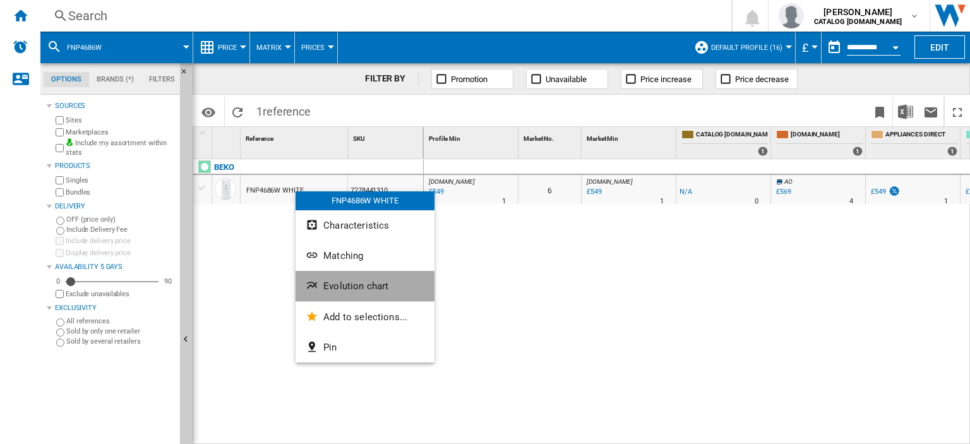
click at [344, 290] on span "Evolution chart" at bounding box center [355, 285] width 65 height 11
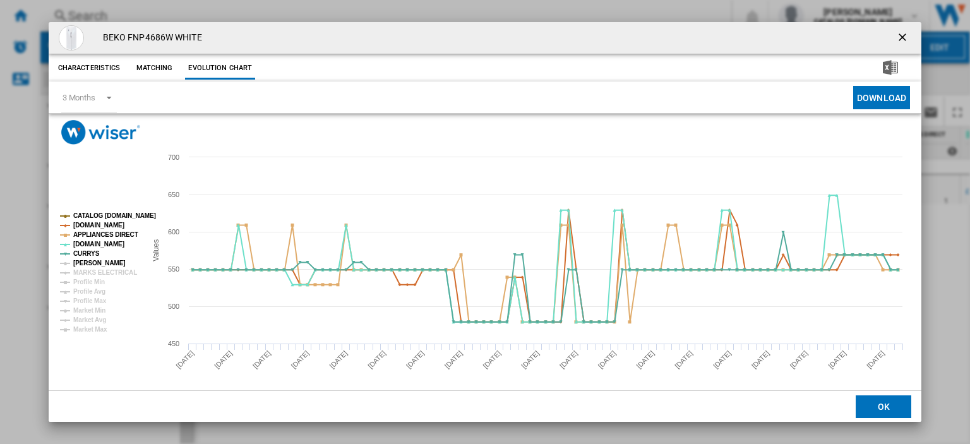
click at [84, 264] on tspan "JOHN LEWIS" at bounding box center [99, 262] width 52 height 7
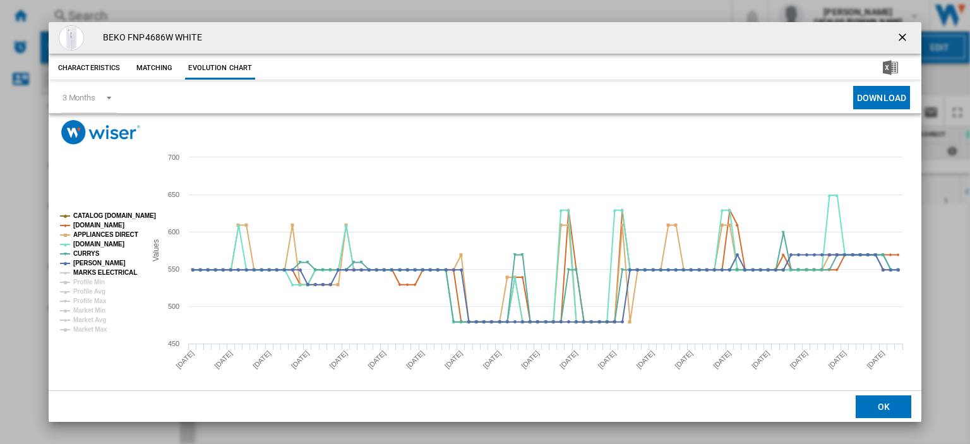
click at [90, 273] on tspan "MARKS ELECTRICAL" at bounding box center [105, 272] width 64 height 7
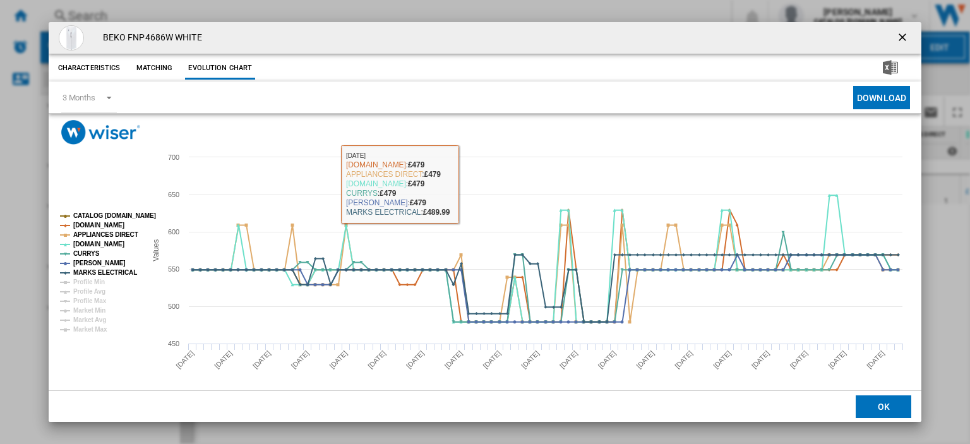
click at [384, 76] on div "Characteristics Matching Evolution chart" at bounding box center [485, 66] width 872 height 25
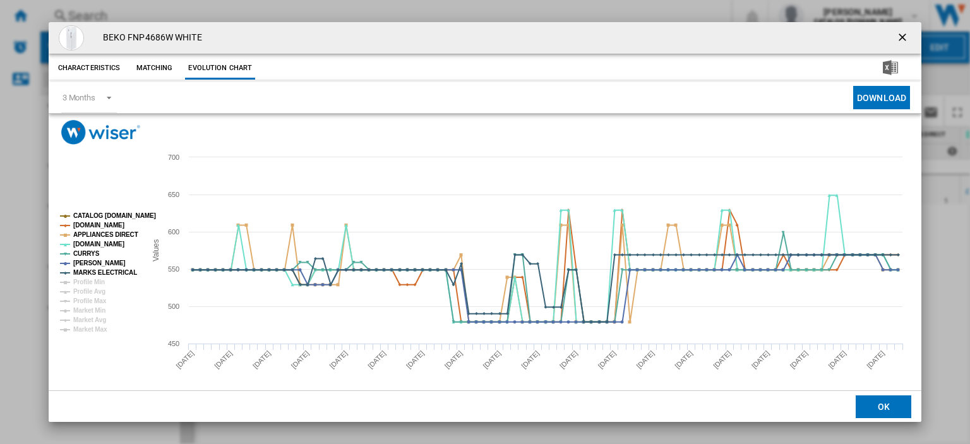
click at [591, 38] on ng-md-icon "getI18NText('BUTTONS.CLOSE_DIALOG')" at bounding box center [903, 38] width 15 height 15
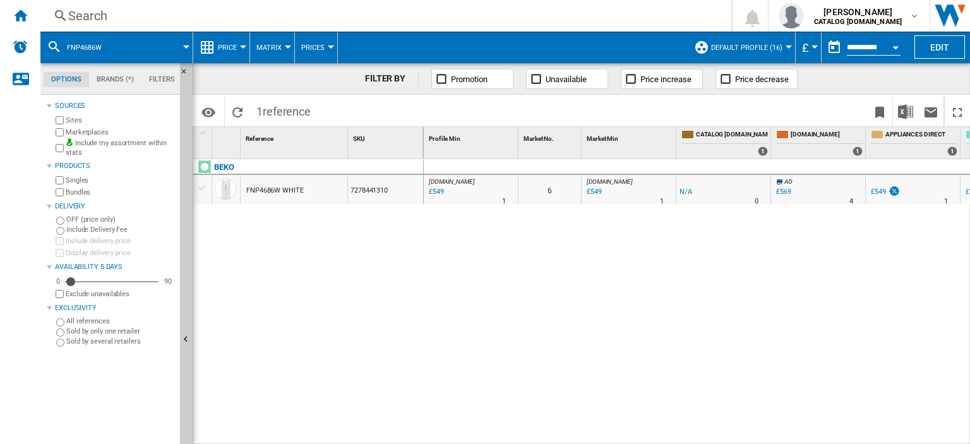
click at [81, 15] on div "Search" at bounding box center [383, 16] width 630 height 18
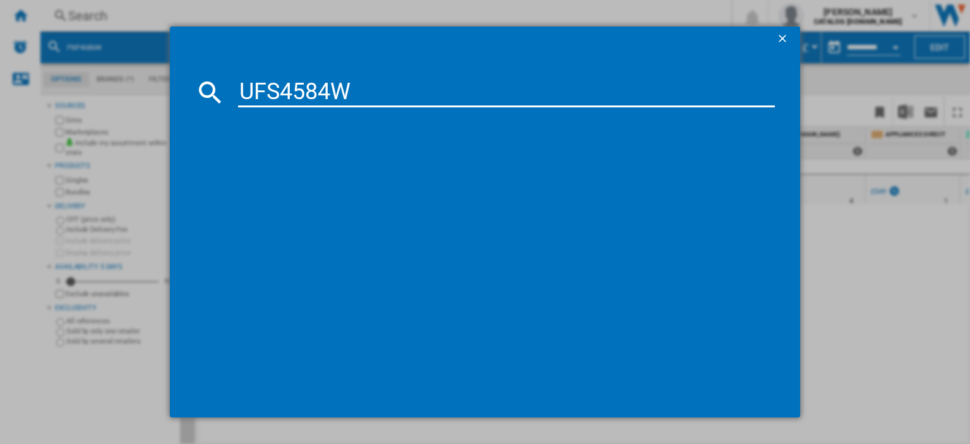
type input "UFS4584W"
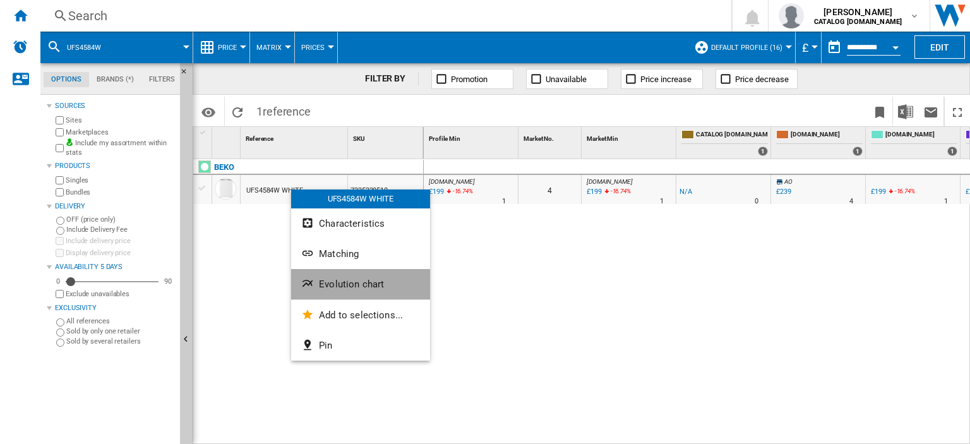
click at [342, 290] on button "Evolution chart" at bounding box center [360, 284] width 139 height 30
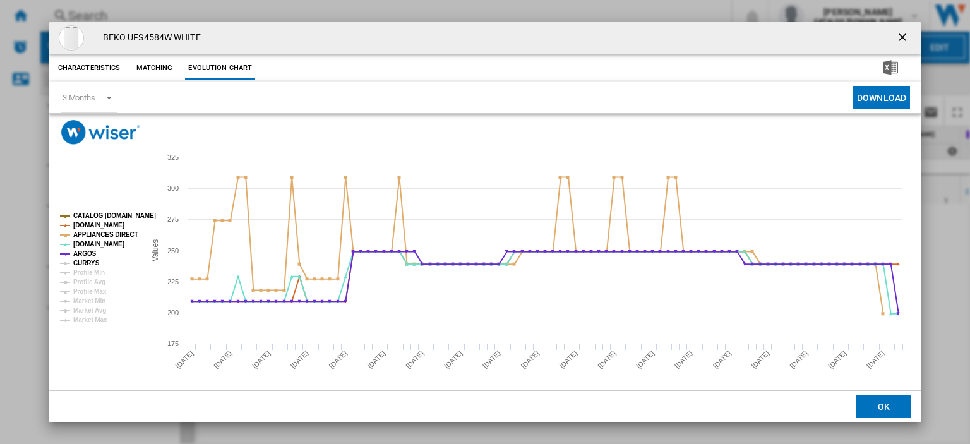
click at [76, 264] on tspan "CURRYS" at bounding box center [86, 262] width 27 height 7
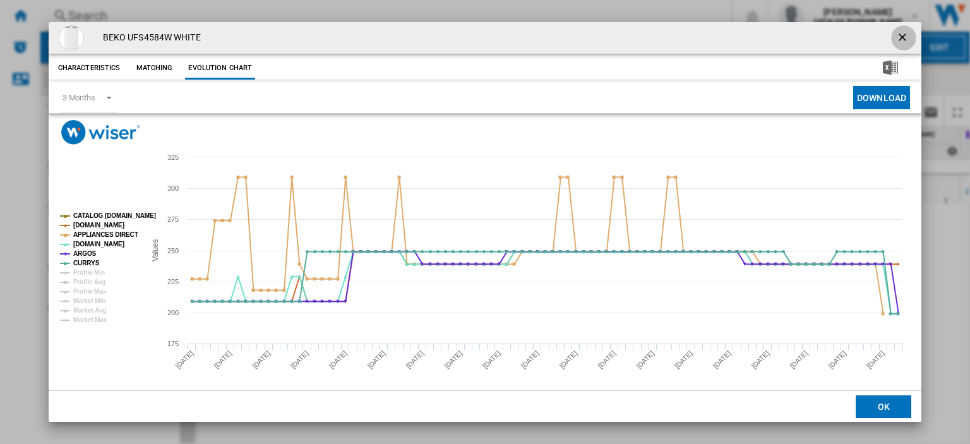
click at [591, 37] on ng-md-icon "getI18NText('BUTTONS.CLOSE_DIALOG')" at bounding box center [903, 38] width 15 height 15
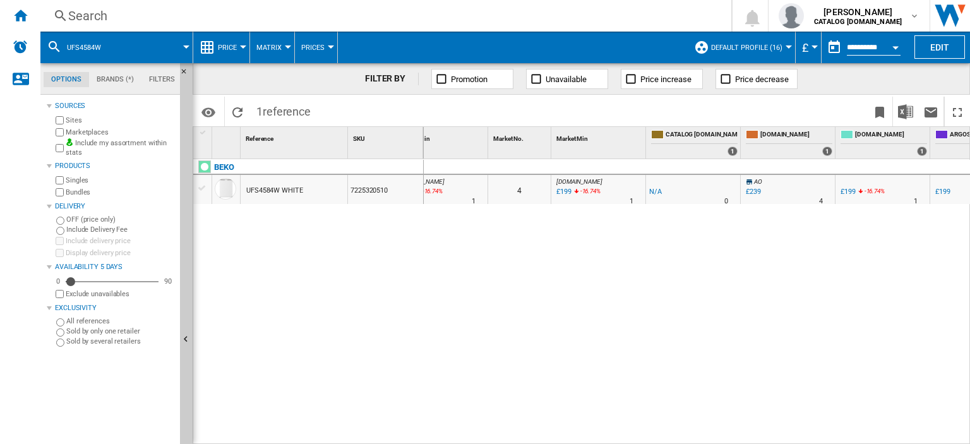
scroll to position [0, 8]
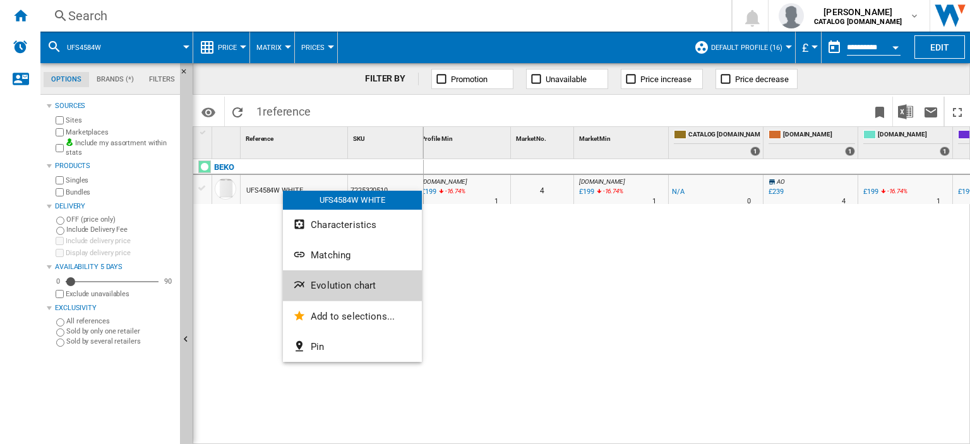
click at [330, 277] on button "Evolution chart" at bounding box center [352, 285] width 139 height 30
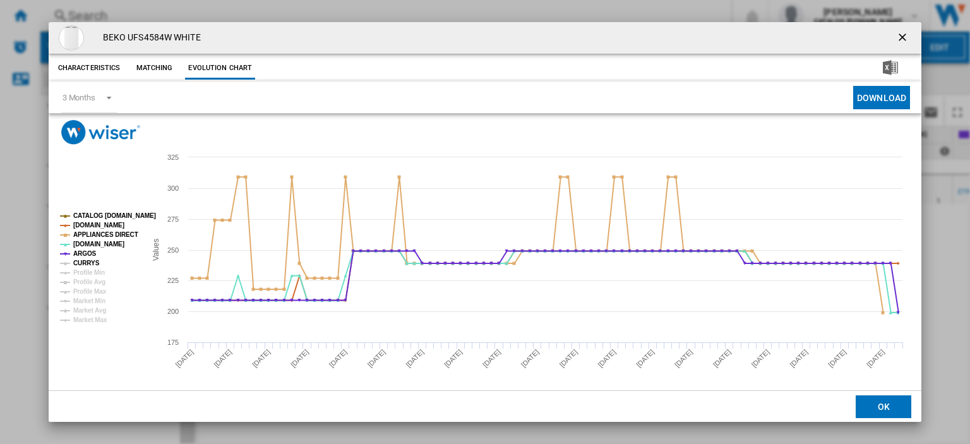
click at [81, 259] on tspan "CURRYS" at bounding box center [86, 262] width 27 height 7
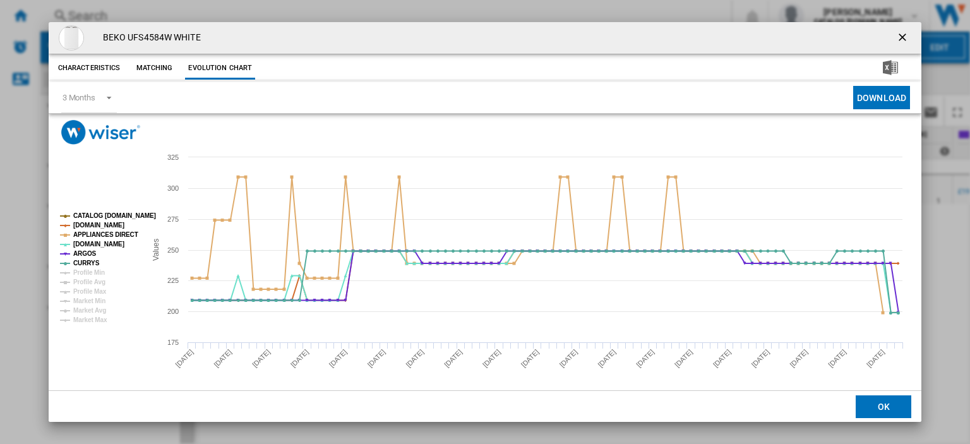
click at [591, 39] on ng-md-icon "getI18NText('BUTTONS.CLOSE_DIALOG')" at bounding box center [903, 38] width 15 height 15
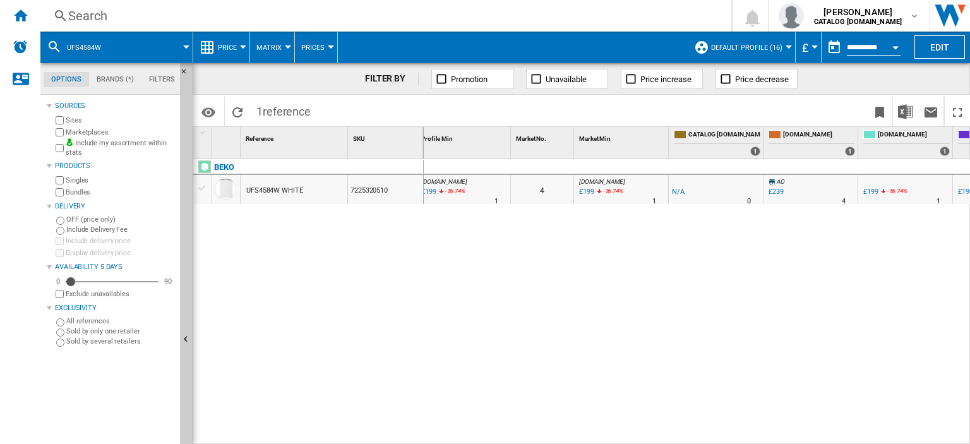
scroll to position [0, 179]
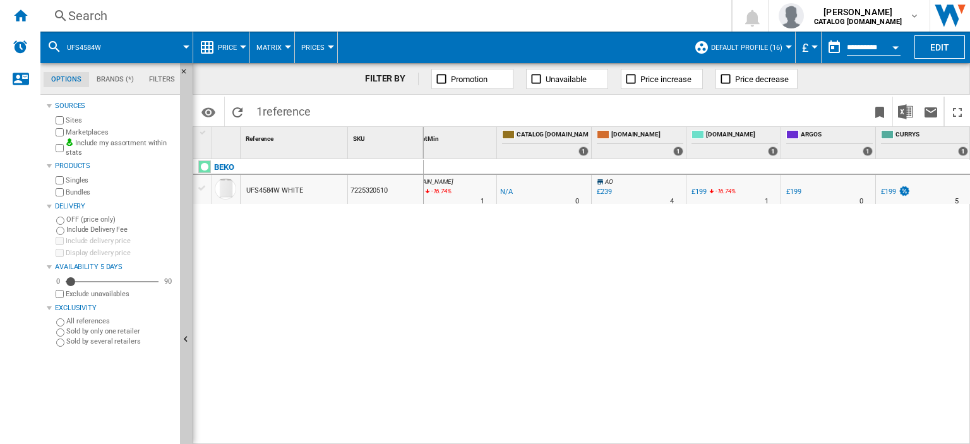
click at [591, 194] on div "£199" at bounding box center [888, 191] width 15 height 8
click at [75, 13] on div "Search" at bounding box center [383, 16] width 630 height 18
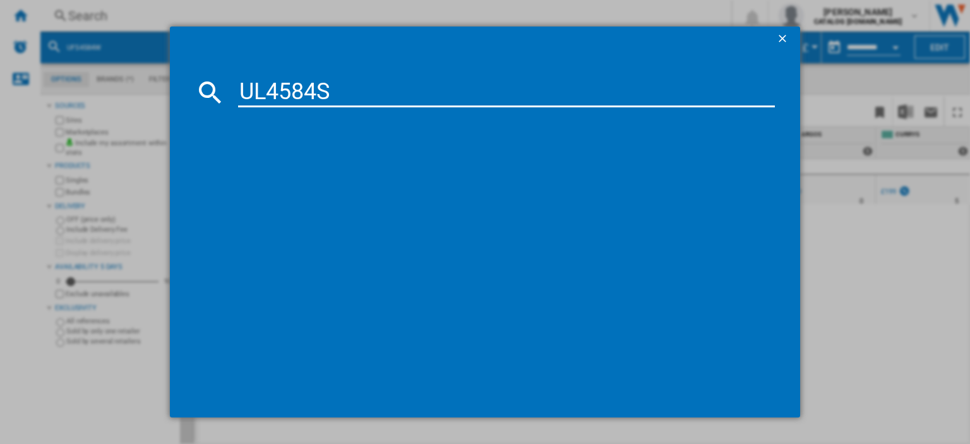
type input "UL4584S"
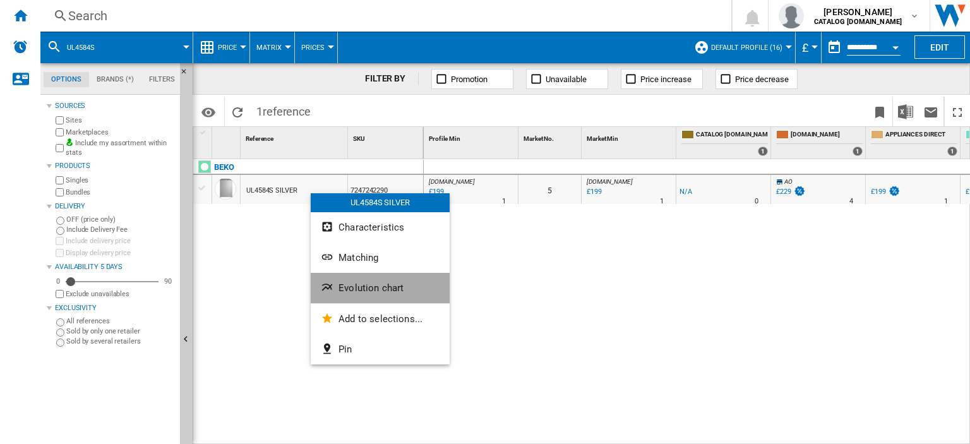
click at [374, 282] on span "Evolution chart" at bounding box center [370, 287] width 65 height 11
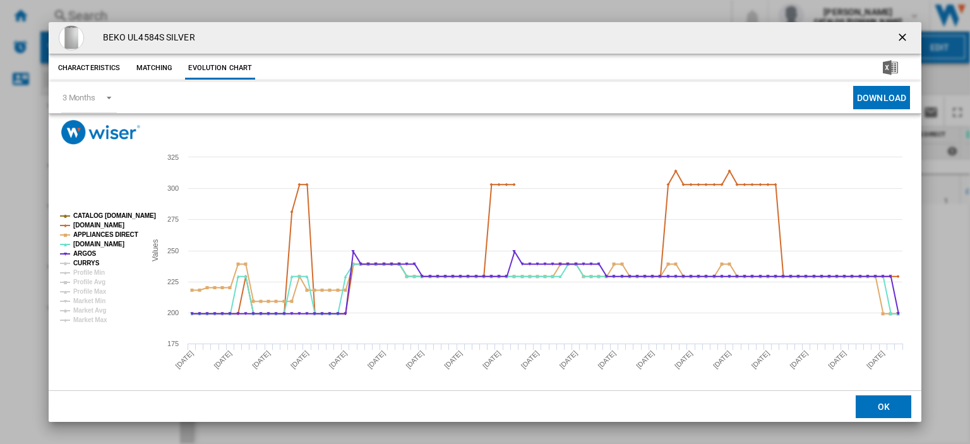
click at [88, 264] on tspan "CURRYS" at bounding box center [86, 262] width 27 height 7
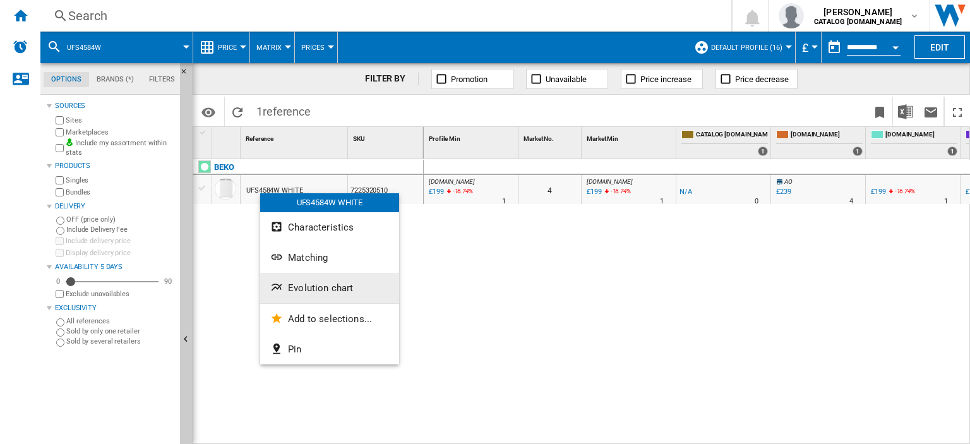
click at [304, 288] on span "Evolution chart" at bounding box center [320, 287] width 65 height 11
